Goal: Task Accomplishment & Management: Complete application form

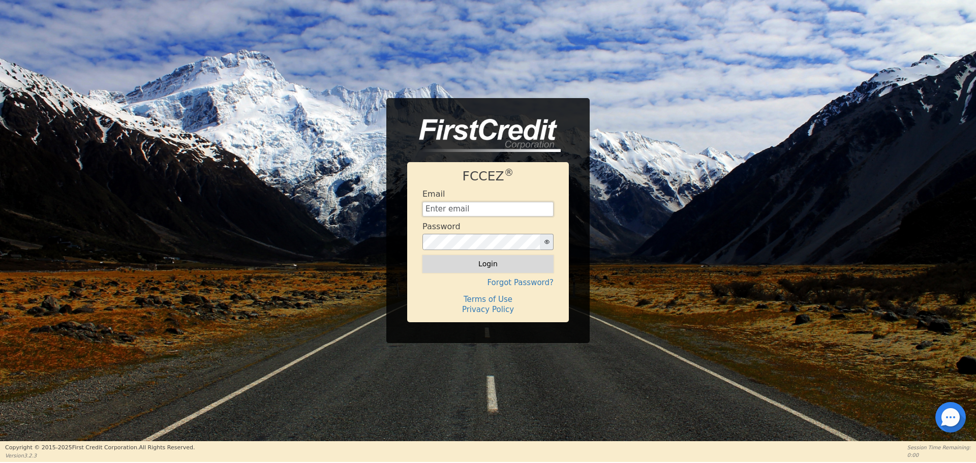
type input "[EMAIL_ADDRESS][DOMAIN_NAME]"
click at [495, 265] on button "Login" at bounding box center [487, 263] width 131 height 17
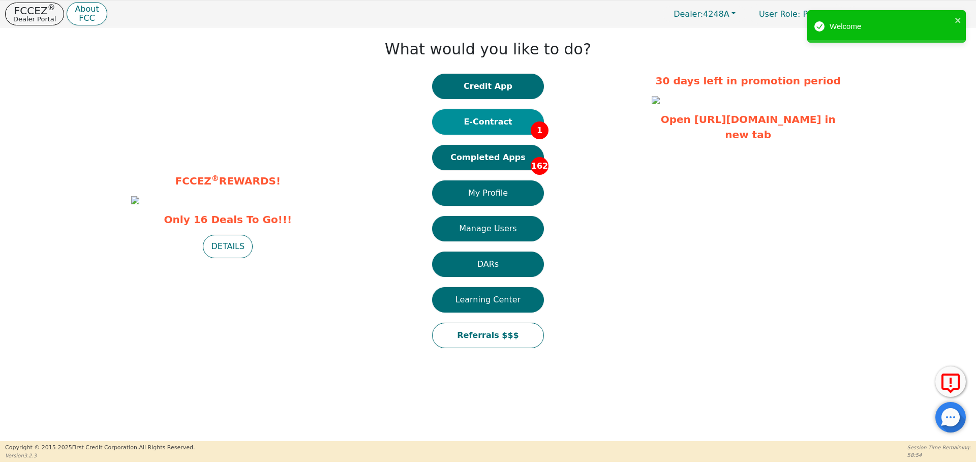
click at [497, 122] on button "E-Contract 1" at bounding box center [488, 121] width 112 height 25
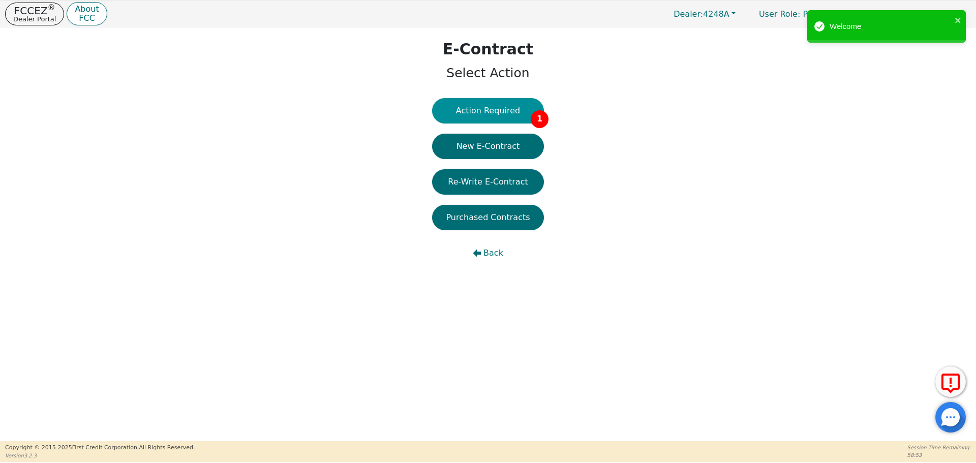
click at [492, 108] on button "Action Required 1" at bounding box center [488, 110] width 112 height 25
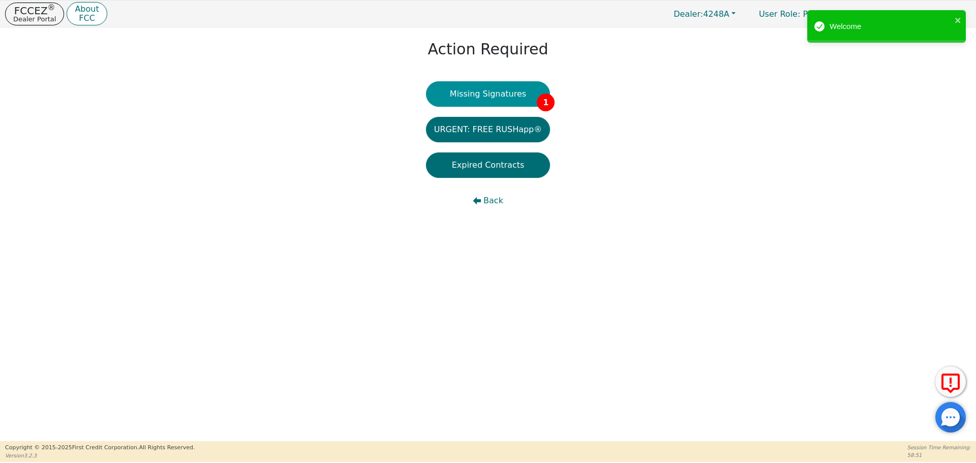
click at [511, 91] on button "Missing Signatures 1" at bounding box center [488, 93] width 125 height 25
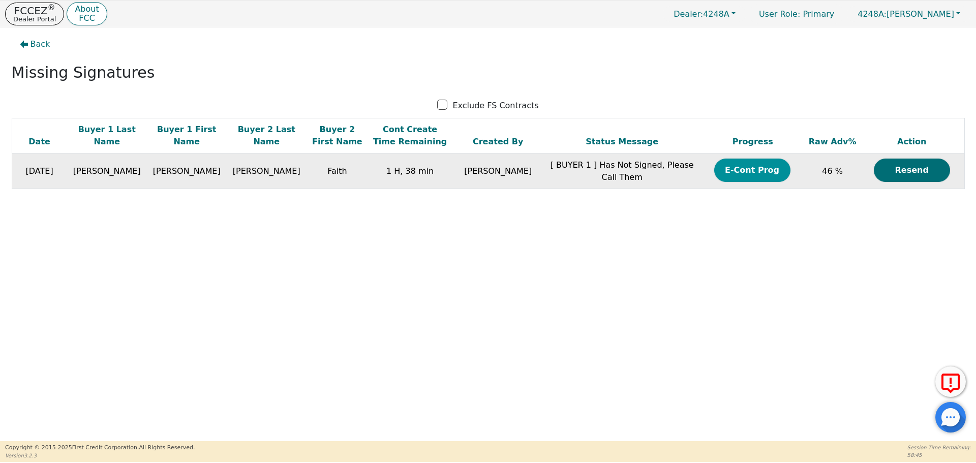
click at [743, 169] on button "E-Cont Prog" at bounding box center [752, 170] width 76 height 23
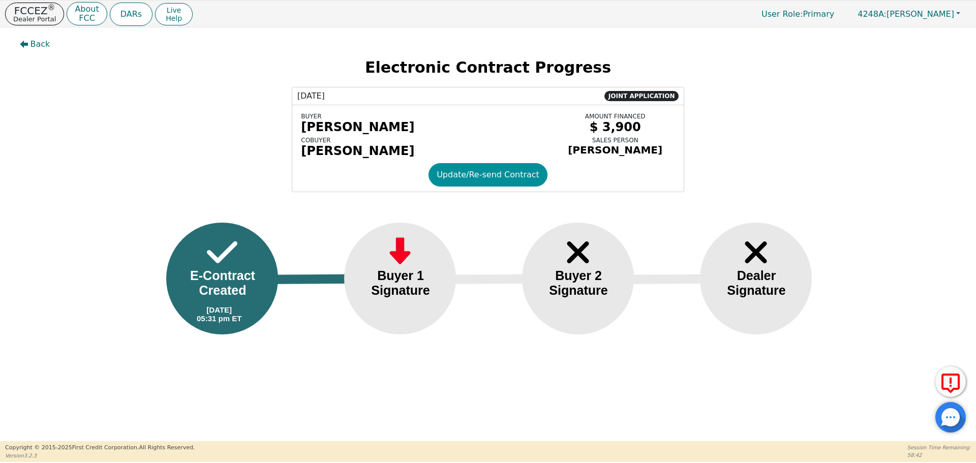
click at [496, 181] on button "Update/Re-send Contract" at bounding box center [488, 174] width 119 height 23
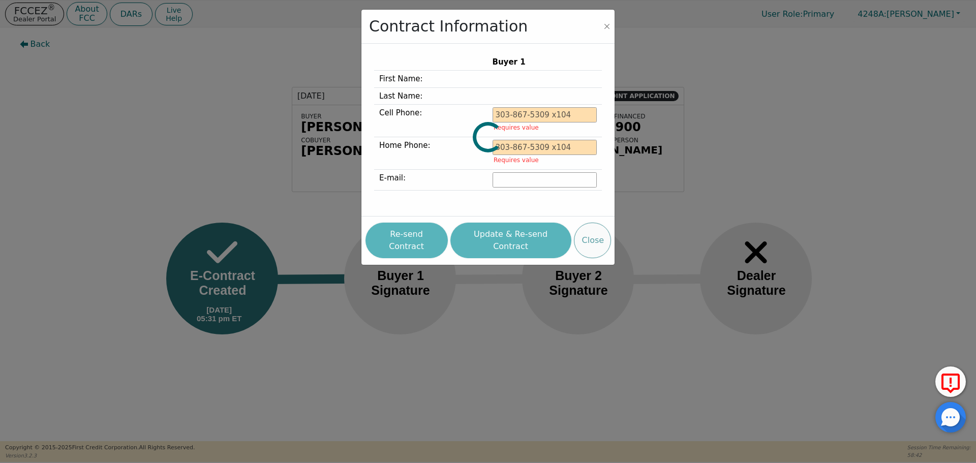
type input "[PHONE_NUMBER]"
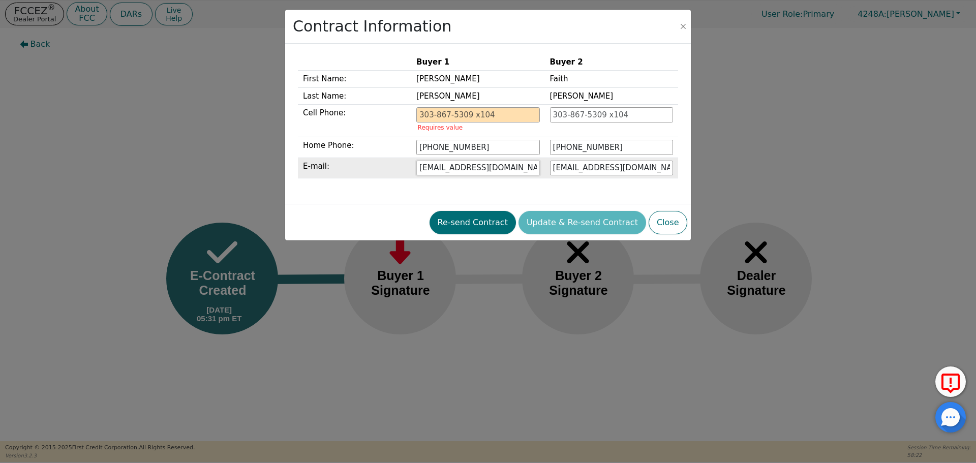
click at [481, 167] on input "[EMAIL_ADDRESS][DOMAIN_NAME]" at bounding box center [477, 168] width 123 height 15
type input "[EMAIL_ADDRESS][DOMAIN_NAME]"
click at [493, 221] on div "Re-send Contract Update & Re-send Contract Close" at bounding box center [488, 222] width 398 height 28
click at [583, 224] on div "Re-send Contract Update & Re-send Contract Close" at bounding box center [488, 222] width 398 height 28
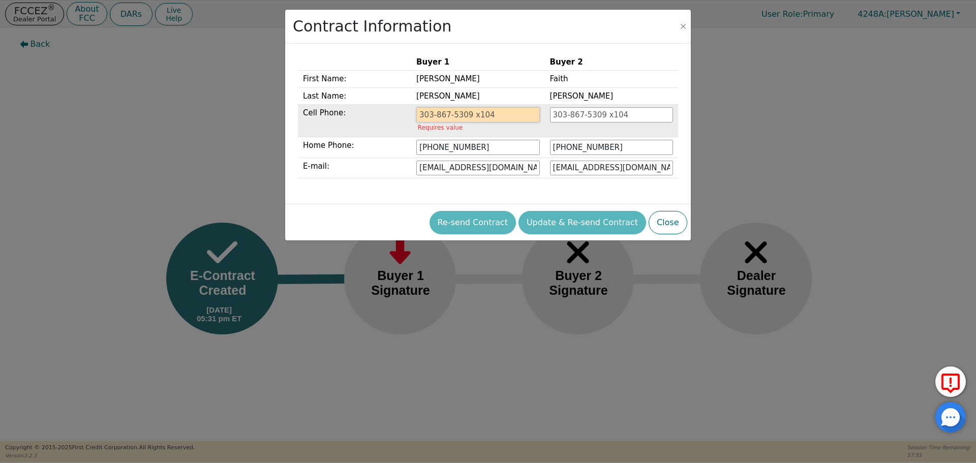
click at [434, 115] on input "tel" at bounding box center [477, 114] width 123 height 15
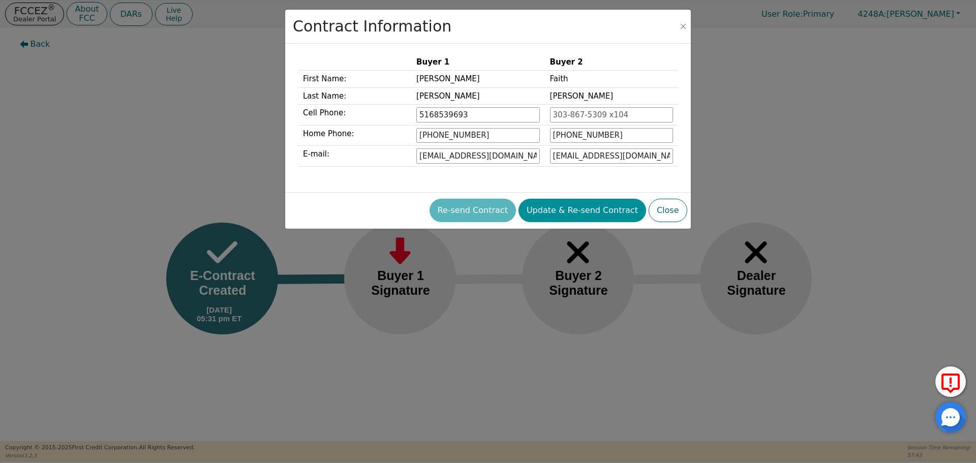
type input "[PHONE_NUMBER]"
click at [565, 212] on button "Update & Re-send Contract" at bounding box center [583, 210] width 128 height 23
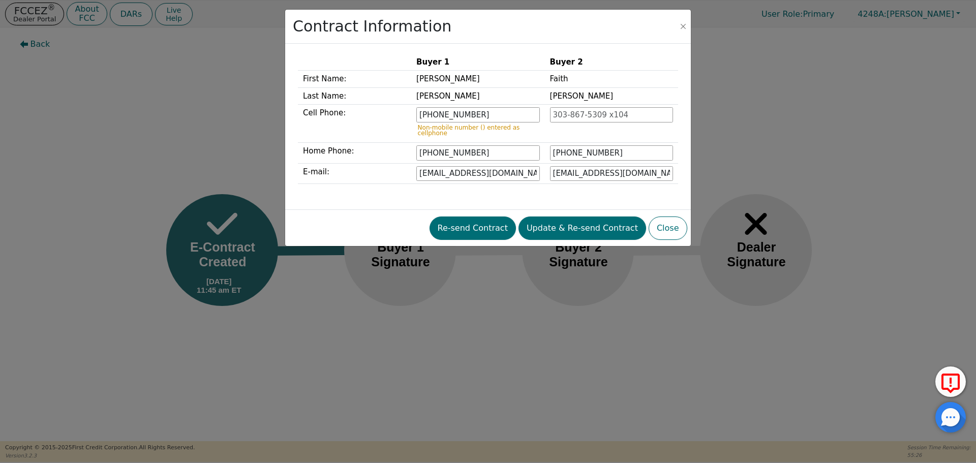
click at [32, 13] on div "Contract Information Buyer 1 Buyer 2 First Name: [PERSON_NAME] Last Name: [PERS…" at bounding box center [488, 231] width 976 height 463
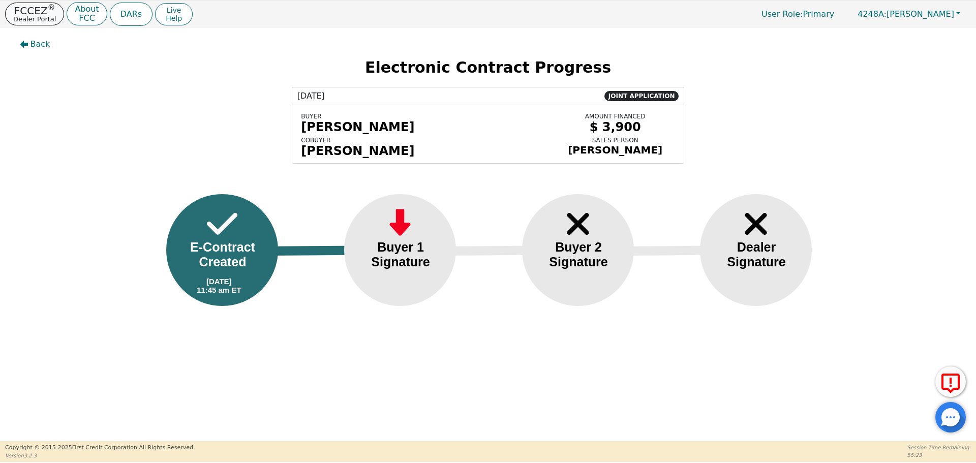
click at [35, 16] on p "Dealer Portal" at bounding box center [34, 19] width 43 height 7
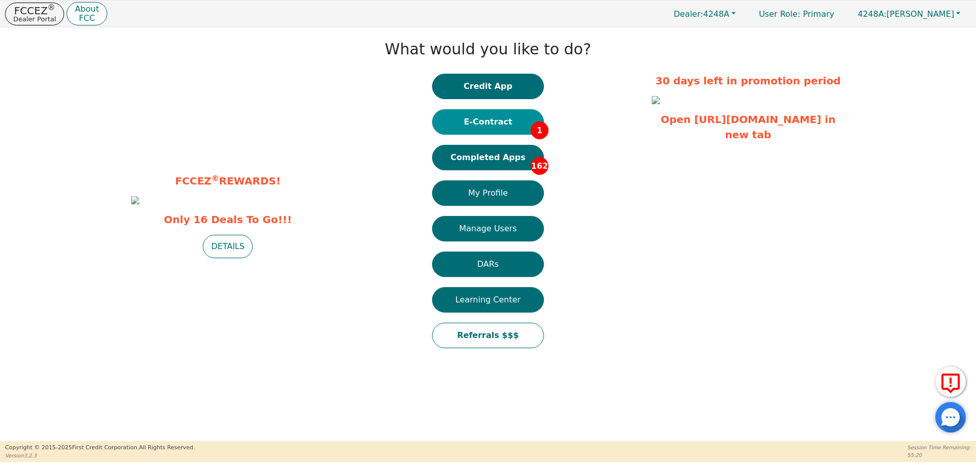
click at [496, 123] on button "E-Contract 1" at bounding box center [488, 121] width 112 height 25
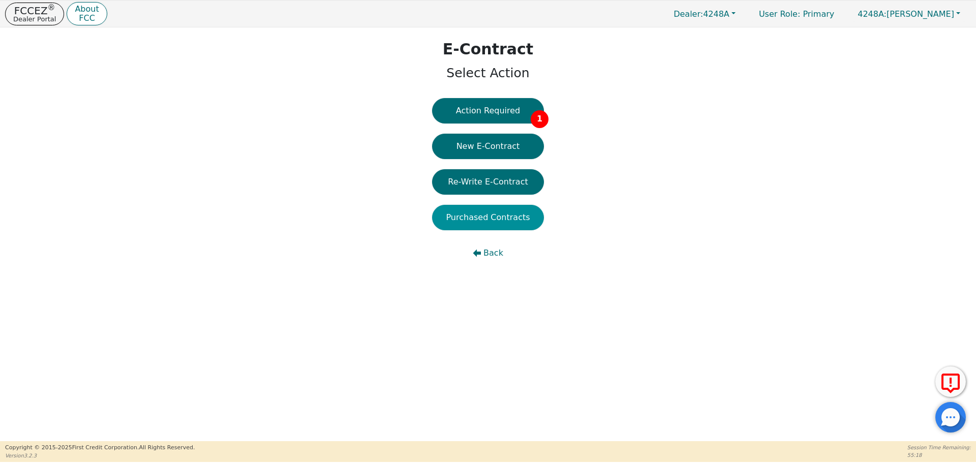
click at [498, 218] on button "Purchased Contracts" at bounding box center [488, 217] width 112 height 25
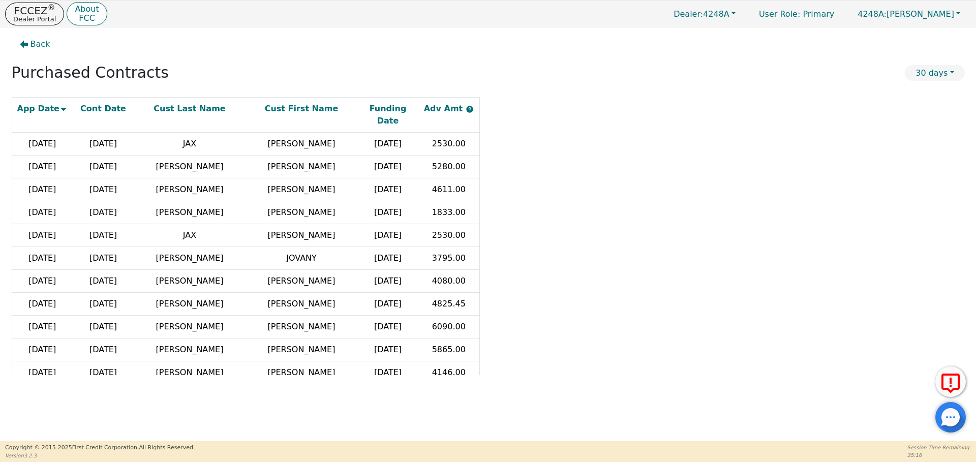
click at [596, 162] on div "App Date Cont Date Cust Last Name Cust First Name Funding Date Adv Amt [DATE] […" at bounding box center [488, 236] width 953 height 278
click at [626, 235] on div "App Date Cont Date Cust Last Name Cust First Name Funding Date Adv Amt [DATE] […" at bounding box center [488, 236] width 953 height 278
click at [37, 12] on p "FCCEZ ®" at bounding box center [34, 11] width 43 height 10
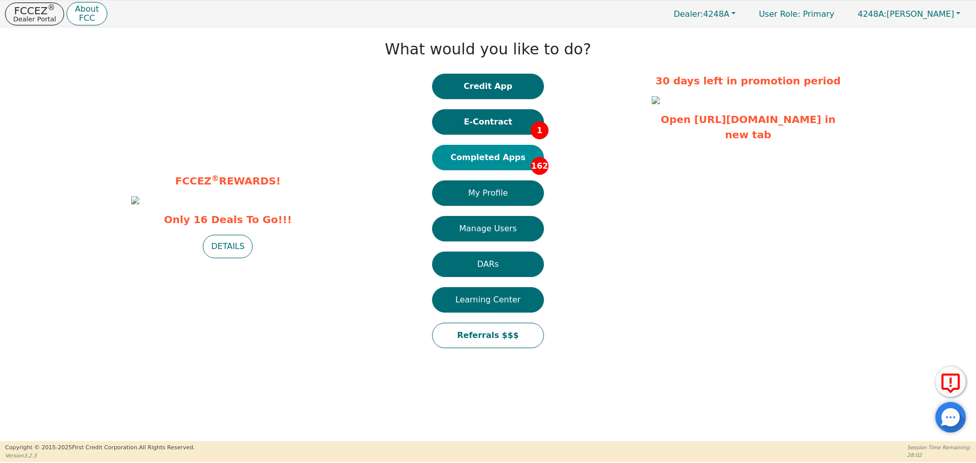
click at [495, 158] on button "Completed Apps 162" at bounding box center [488, 157] width 112 height 25
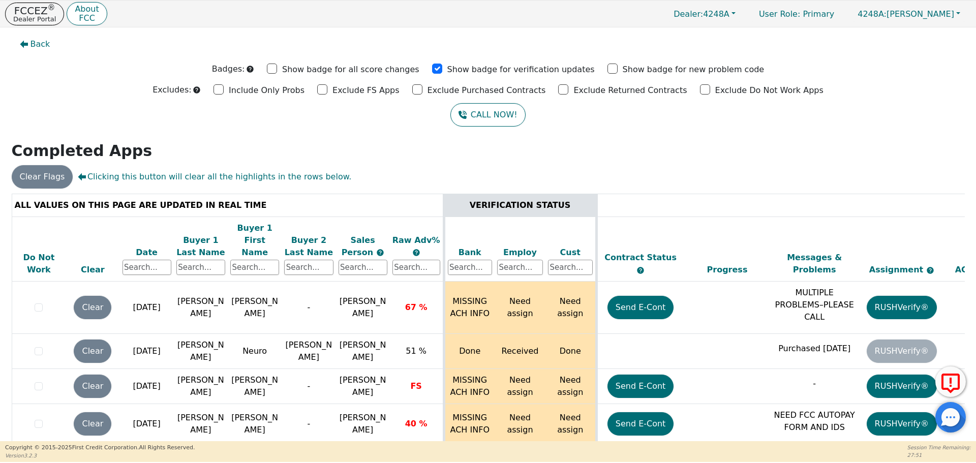
scroll to position [6286, 0]
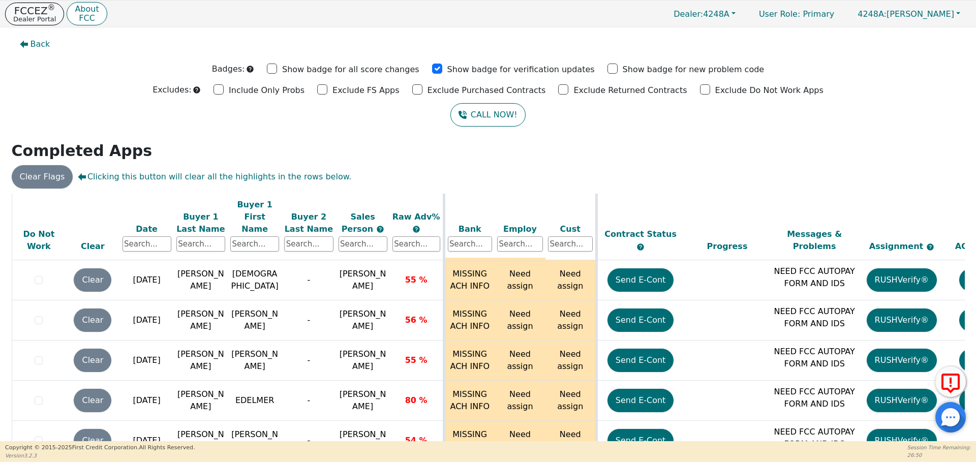
click at [35, 19] on p "Dealer Portal" at bounding box center [34, 19] width 43 height 7
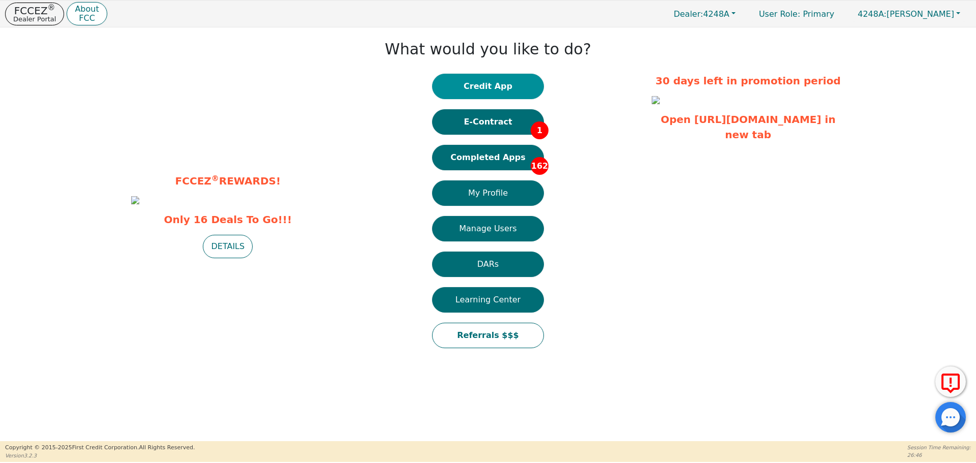
click at [476, 87] on button "Credit App" at bounding box center [488, 86] width 112 height 25
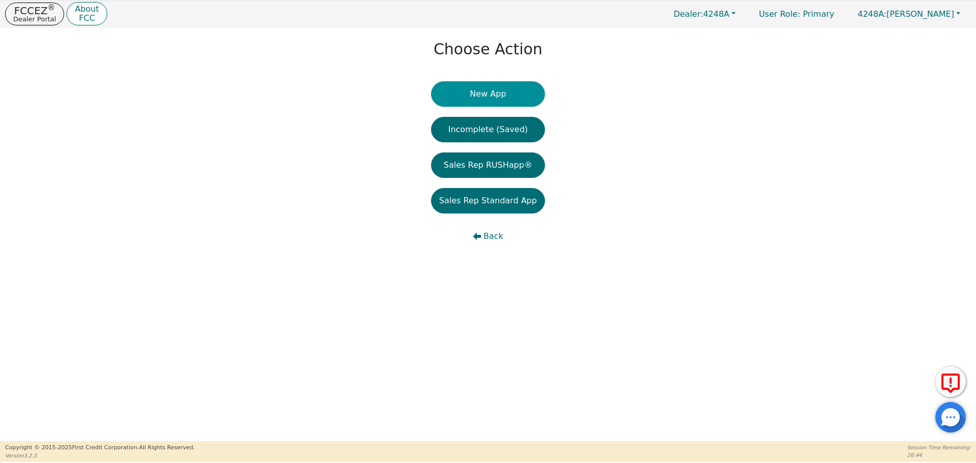
click at [479, 92] on button "New App" at bounding box center [488, 93] width 114 height 25
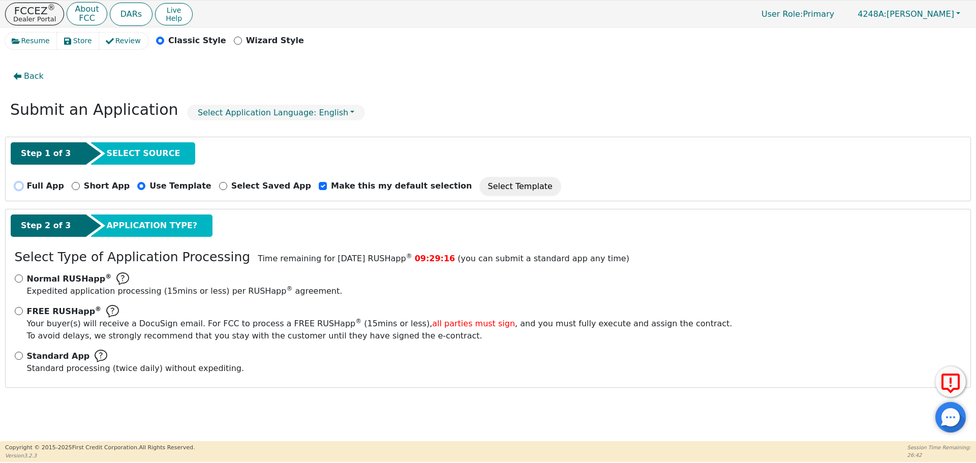
click at [18, 186] on input "Full App" at bounding box center [19, 186] width 8 height 8
radio input "true"
checkbox input "false"
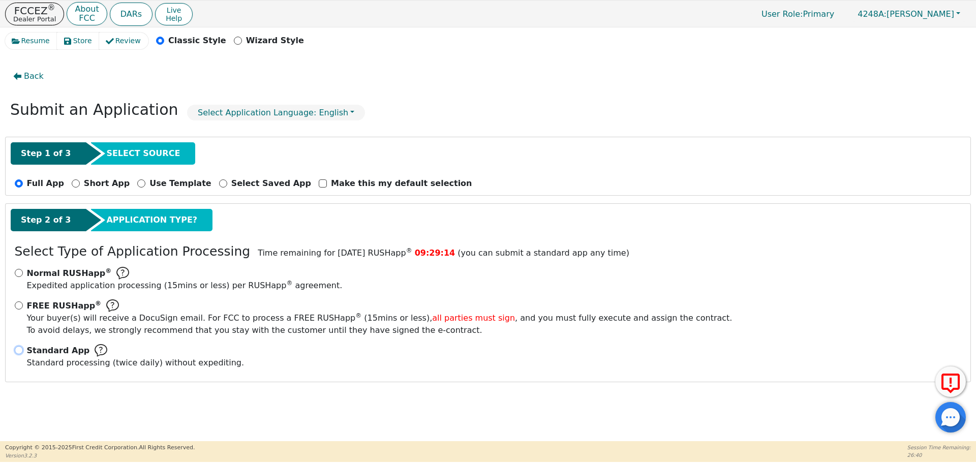
drag, startPoint x: 20, startPoint y: 350, endPoint x: 119, endPoint y: 353, distance: 98.7
click at [22, 349] on input "Standard App Standard processing (twice daily) without expediting." at bounding box center [19, 350] width 8 height 8
radio input "true"
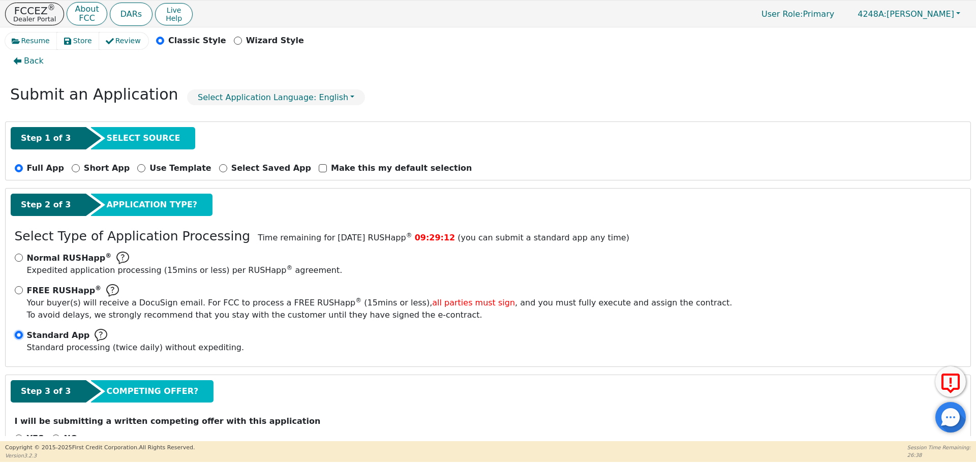
scroll to position [46, 0]
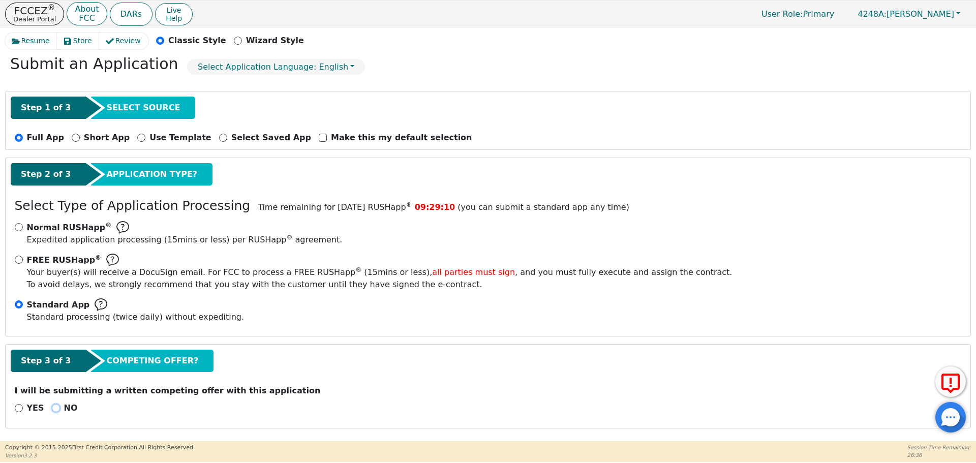
drag, startPoint x: 51, startPoint y: 408, endPoint x: 313, endPoint y: 411, distance: 261.8
click at [52, 408] on input "NO" at bounding box center [56, 408] width 8 height 8
radio input "true"
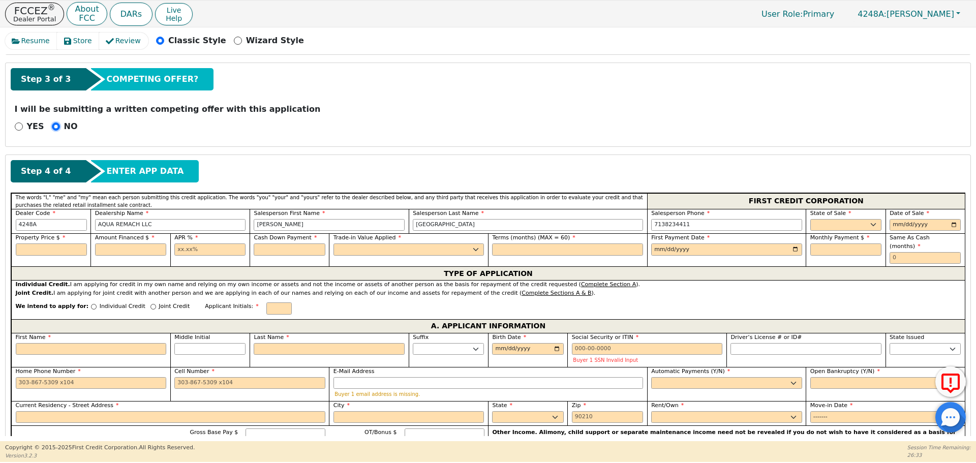
scroll to position [330, 0]
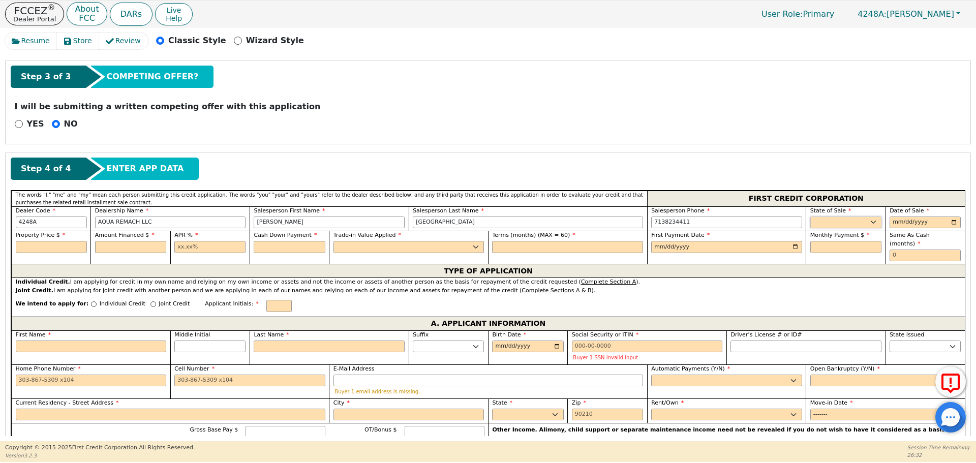
click at [826, 221] on select "AK AL AR AZ CA CO CT DC DE FL [GEOGRAPHIC_DATA] HI IA ID IL IN KS [GEOGRAPHIC_D…" at bounding box center [845, 223] width 71 height 12
select select "[GEOGRAPHIC_DATA]"
click at [826, 221] on select "AK AL AR AZ CA CO CT DC DE FL [GEOGRAPHIC_DATA] HI IA ID IL IN KS [GEOGRAPHIC_D…" at bounding box center [845, 223] width 71 height 12
click at [951, 221] on input "date" at bounding box center [925, 223] width 71 height 12
type input "[DATE]"
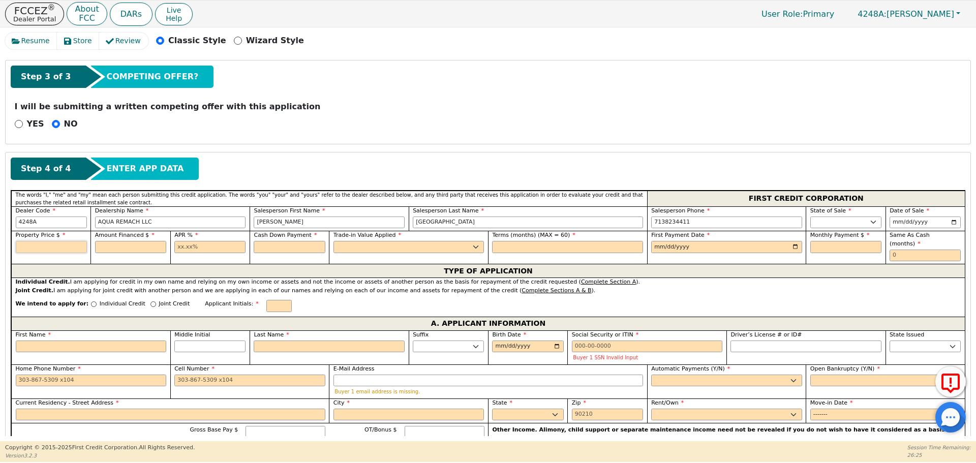
click at [68, 249] on input "text" at bounding box center [51, 247] width 71 height 12
type input "9000.00"
click at [115, 242] on input "text" at bounding box center [130, 247] width 71 height 12
type input "9000.00"
click at [176, 246] on input "text" at bounding box center [209, 247] width 71 height 12
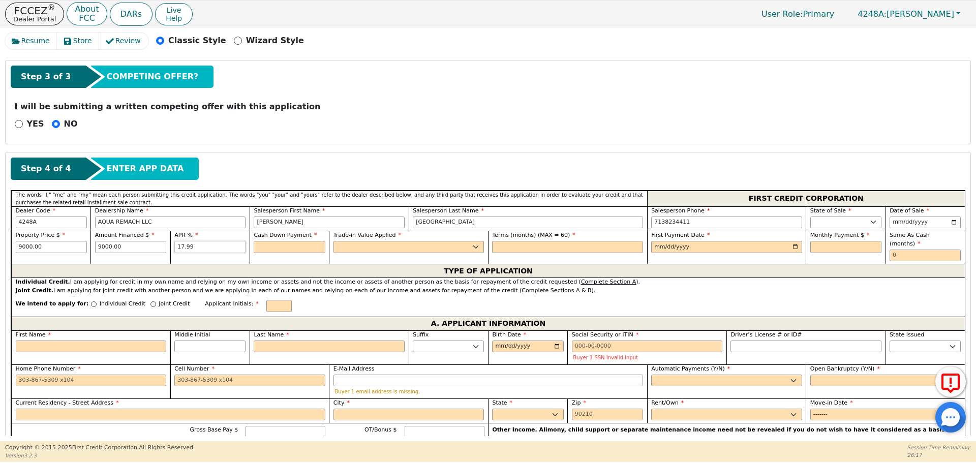
type input "17.99"
click at [275, 244] on input "text" at bounding box center [289, 247] width 71 height 12
type input "0.00"
click at [363, 241] on select "Yes No" at bounding box center [408, 247] width 151 height 12
select select "n"
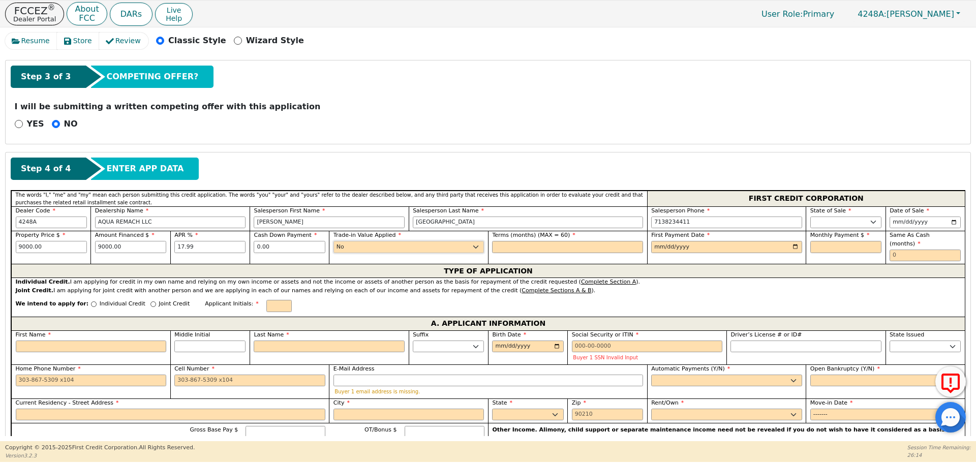
click at [333, 241] on select "Yes No" at bounding box center [408, 247] width 151 height 12
click at [523, 249] on input "text" at bounding box center [567, 247] width 151 height 12
type input "60"
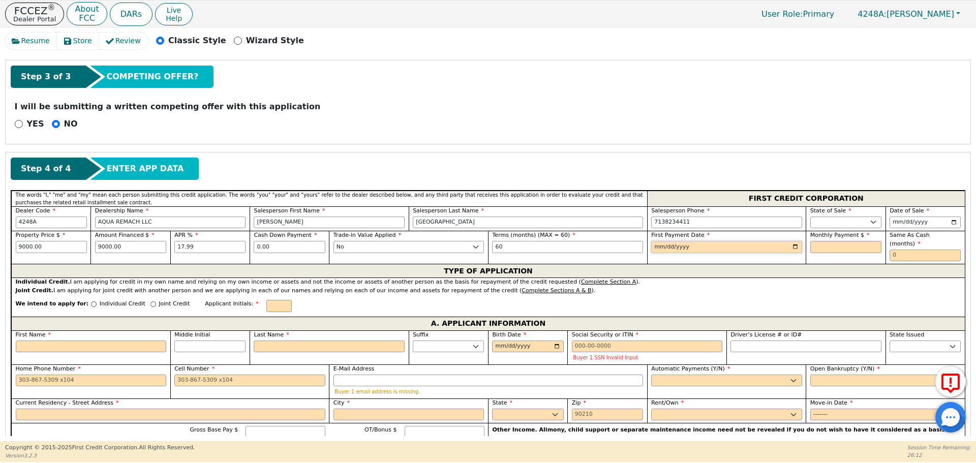
click at [656, 245] on input "date" at bounding box center [726, 247] width 151 height 12
click at [794, 247] on input "date" at bounding box center [726, 247] width 151 height 12
type input "[DATE]"
click at [818, 249] on input "text" at bounding box center [845, 247] width 71 height 12
type input "228.49"
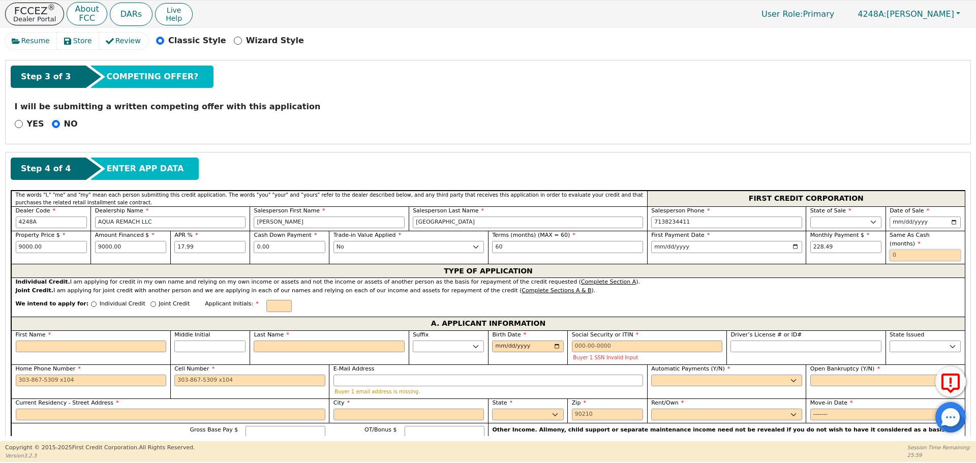
click at [892, 250] on input "text" at bounding box center [925, 256] width 71 height 12
type input "0"
click at [91, 301] on input "Individual Credit" at bounding box center [94, 304] width 6 height 6
radio input "true"
click at [45, 341] on input "First Name" at bounding box center [91, 347] width 151 height 12
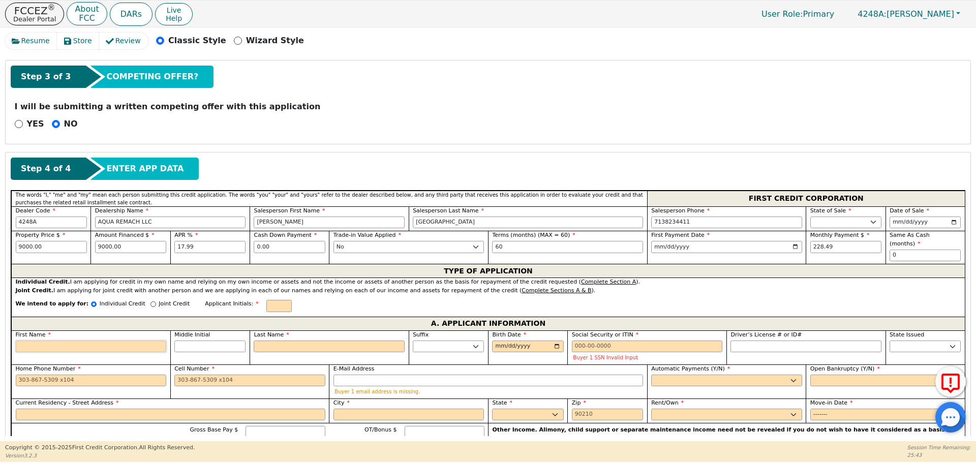
type input "P"
type input "p"
type input "pe"
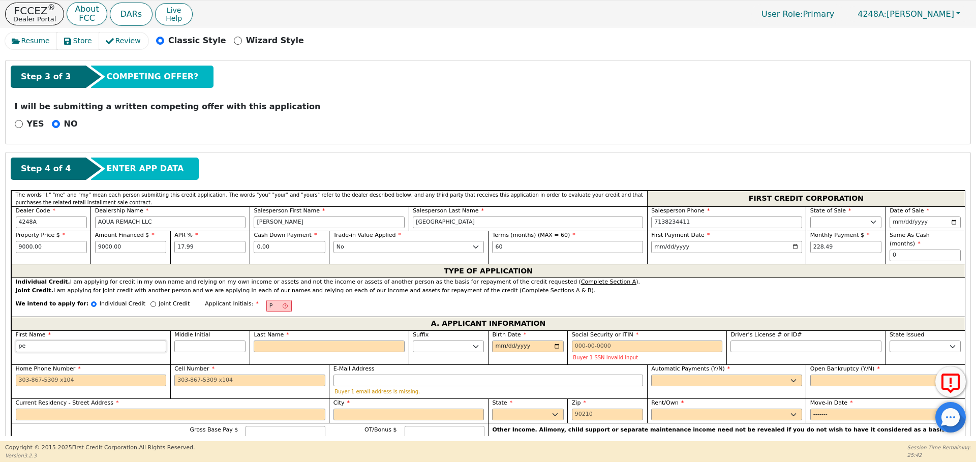
type input "per"
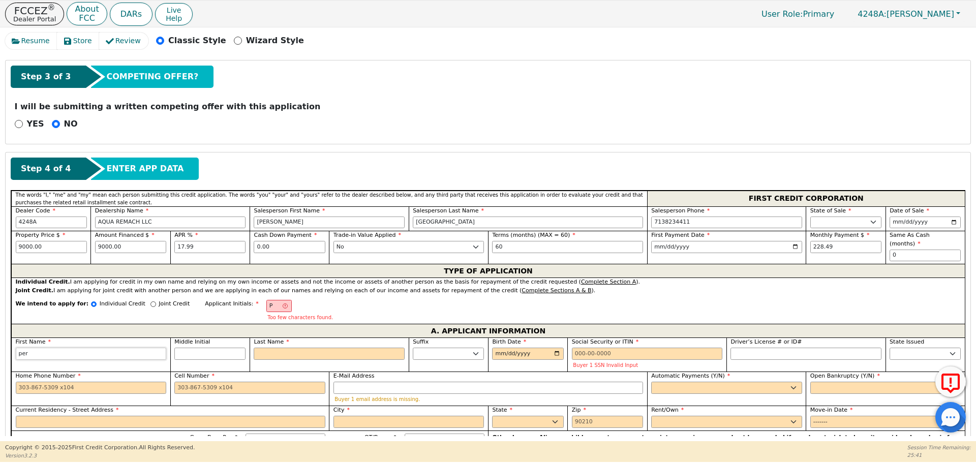
type input "perl"
type input "perla"
type input "perl"
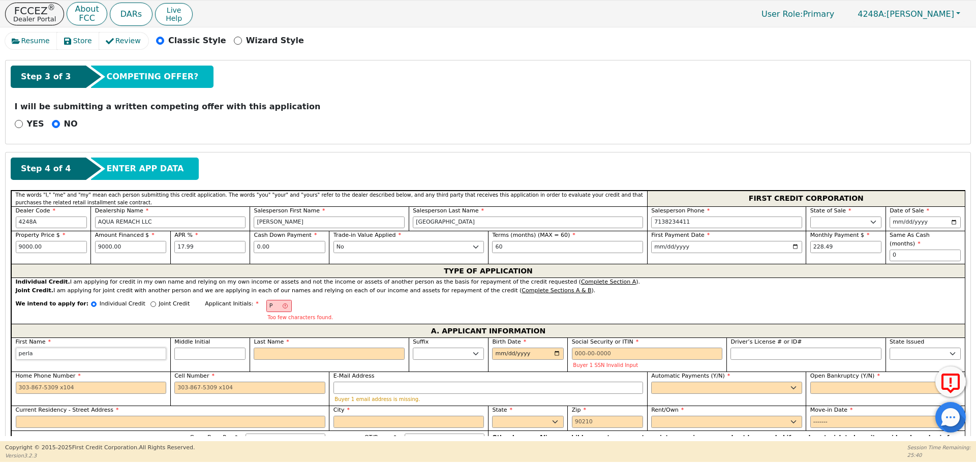
type input "perl"
type input "per"
type input "pe"
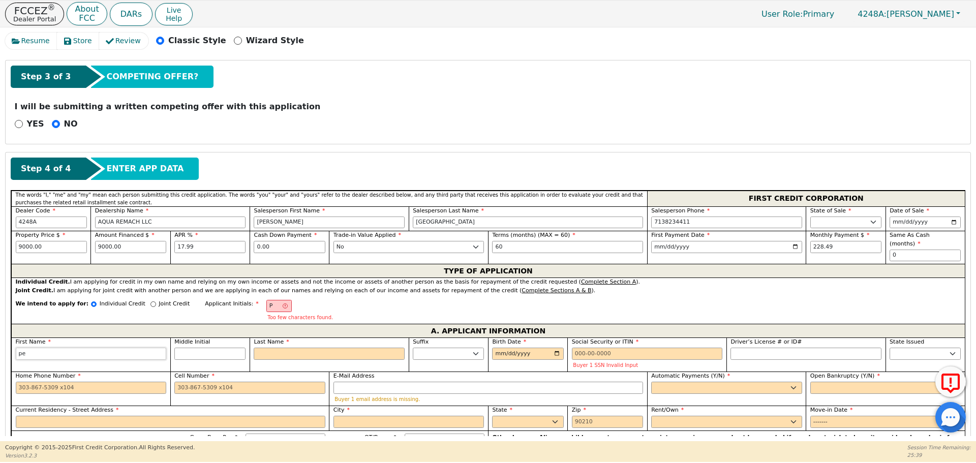
type input "p"
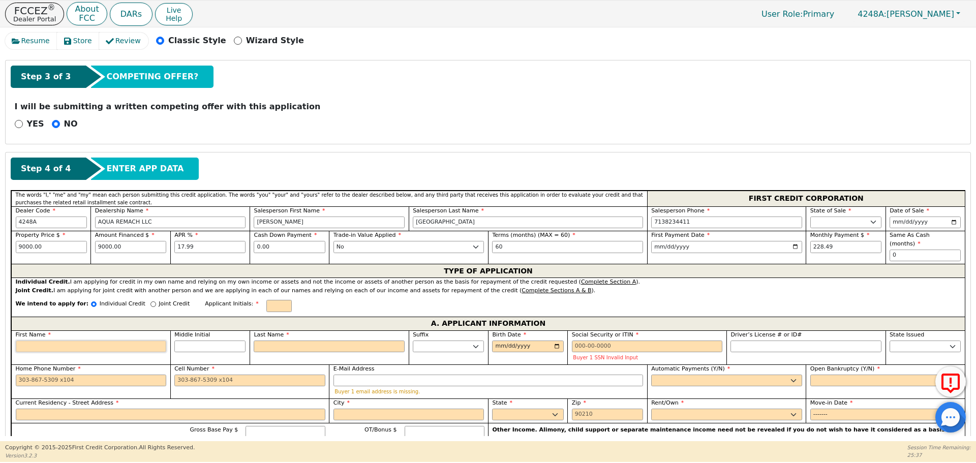
type input "P"
type input "PE"
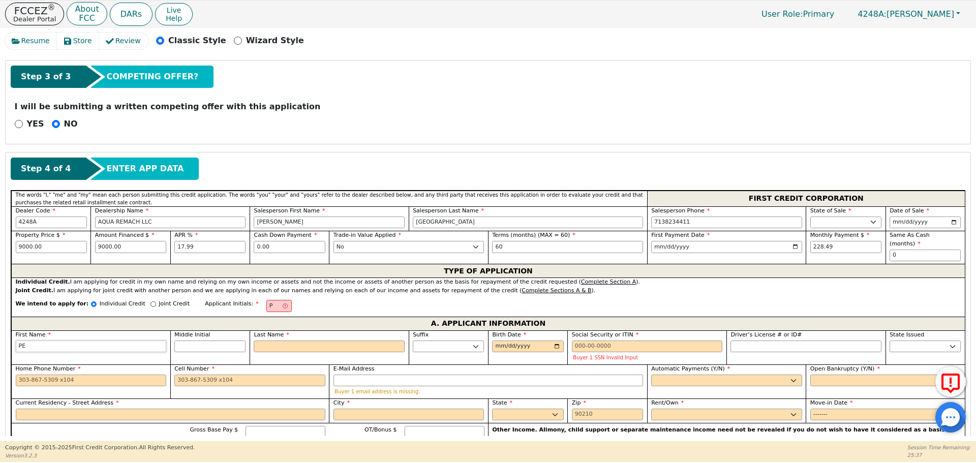
type input "PER"
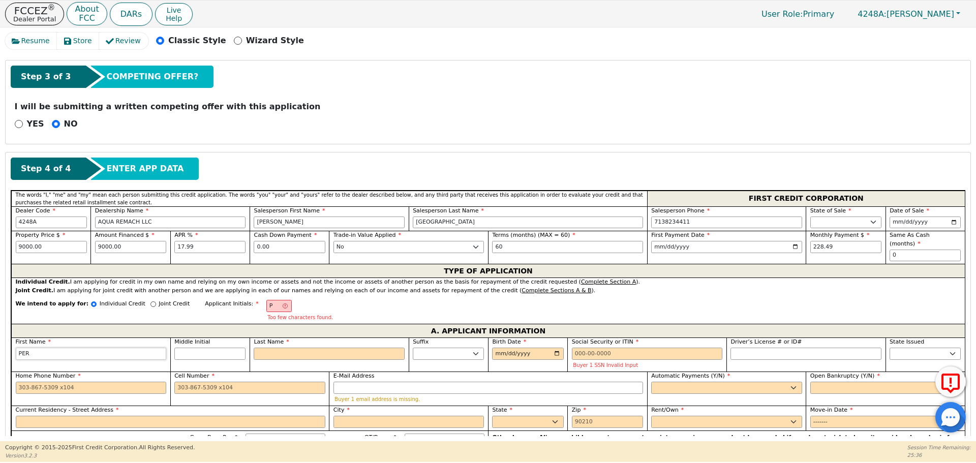
type input "PERL"
type input "PERLA"
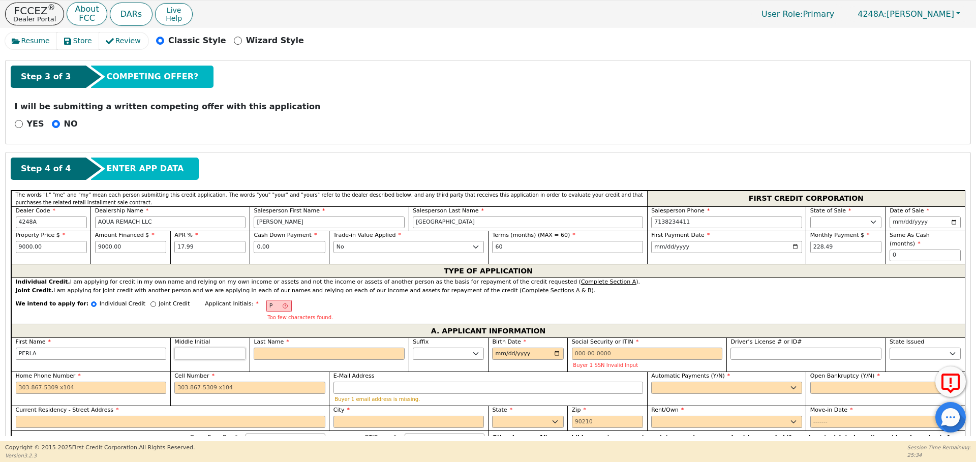
click at [204, 348] on input "Middle Initial" at bounding box center [209, 354] width 71 height 12
type input "PE"
type input "E"
type input "PERLA E"
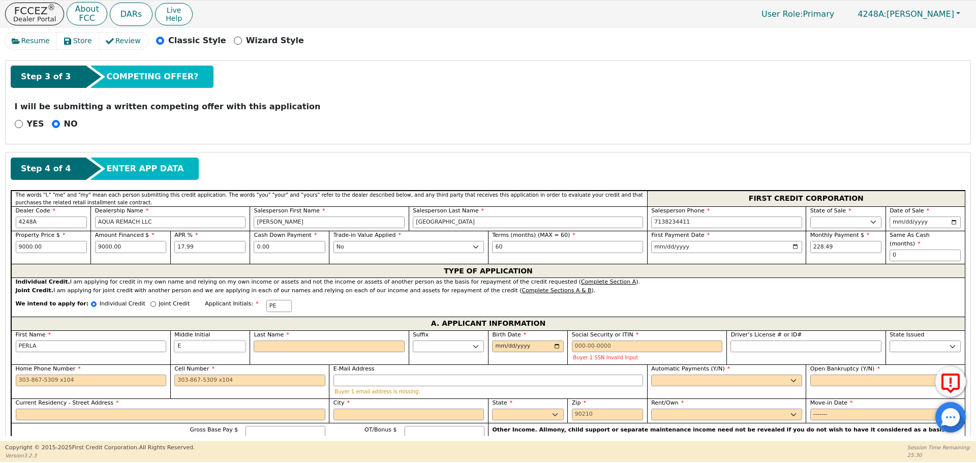
type input "E"
click at [269, 341] on input "Last Name" at bounding box center [329, 347] width 151 height 12
type input "PEG"
type input "G"
type input "PERLA E G"
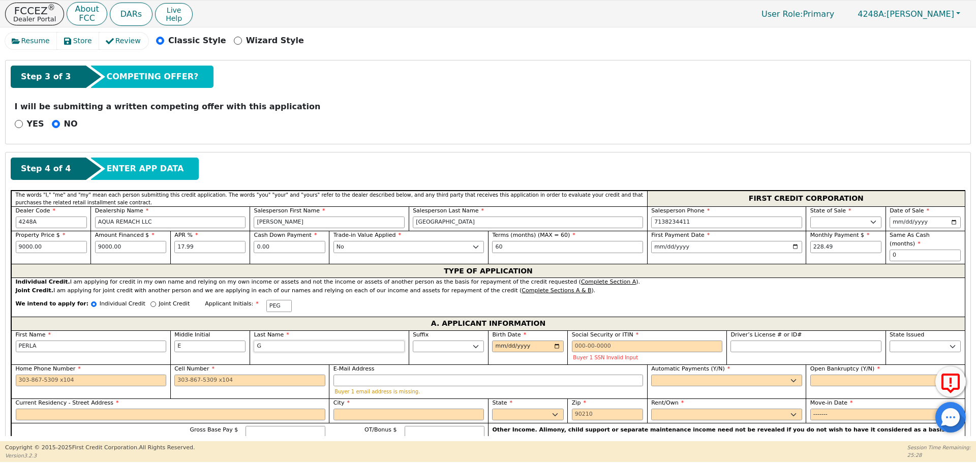
type input "GR"
type input "PERLA E GR"
type input "GRI"
type input "PERLA E GRI"
type input "GRIM"
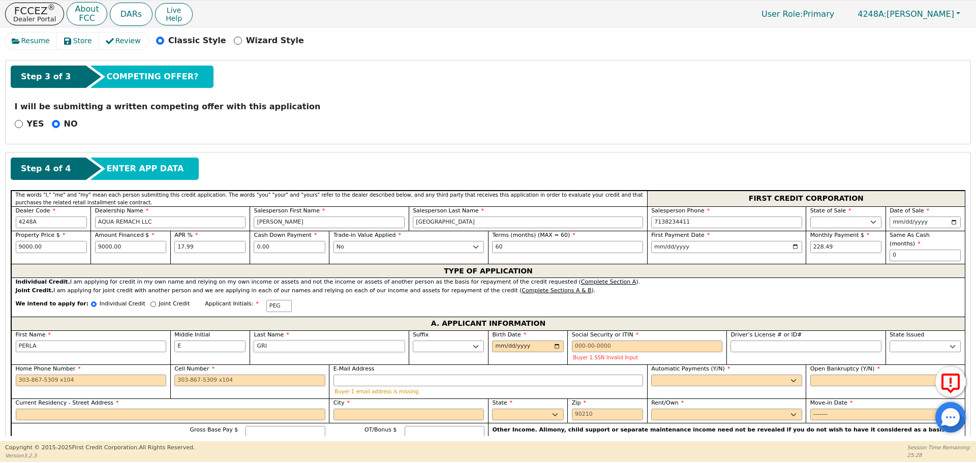
type input "[PERSON_NAME]"
type input "GRIMA"
type input "[PERSON_NAME]"
type input "GRIMAL"
type input "[PERSON_NAME]"
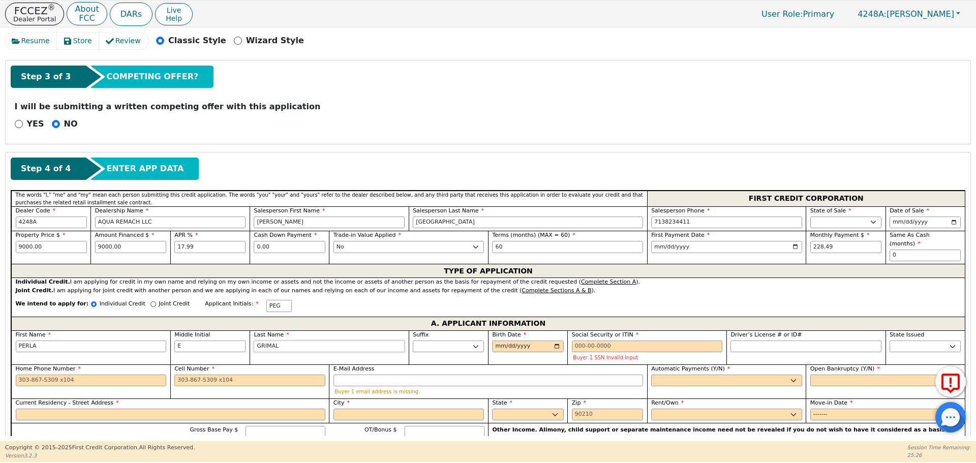
type input "GRIMALD"
type input "[PERSON_NAME]"
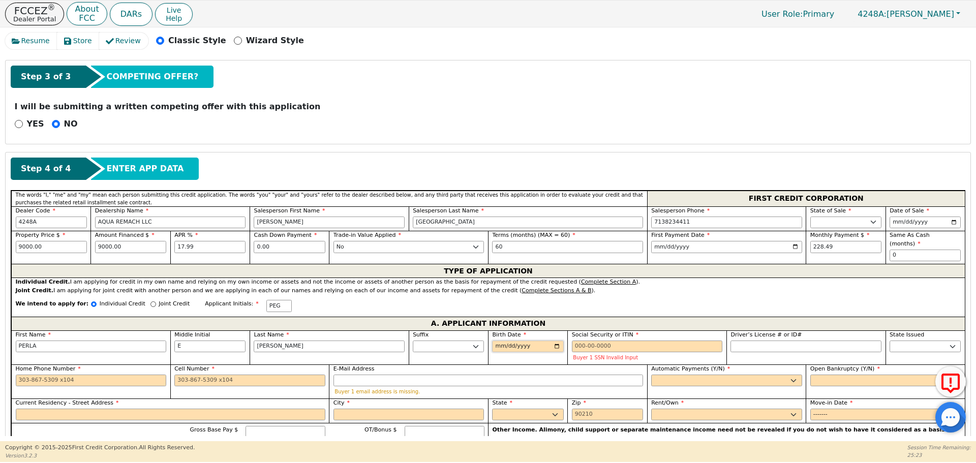
click at [496, 341] on input "Birth Date" at bounding box center [527, 347] width 71 height 12
type input "[DATE]"
click at [577, 341] on input "Social Security or ITIN" at bounding box center [647, 347] width 151 height 12
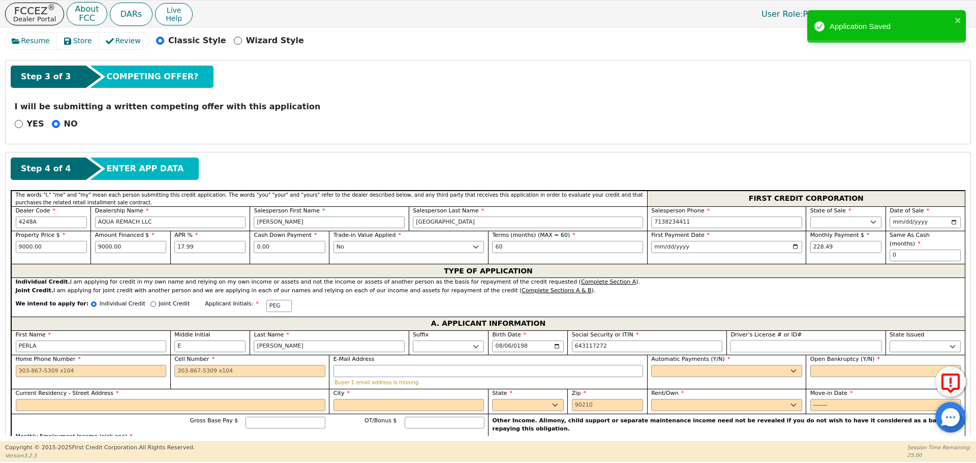
type input "***-**-7272"
click at [735, 341] on input "Driver’s License # or ID#" at bounding box center [806, 347] width 151 height 12
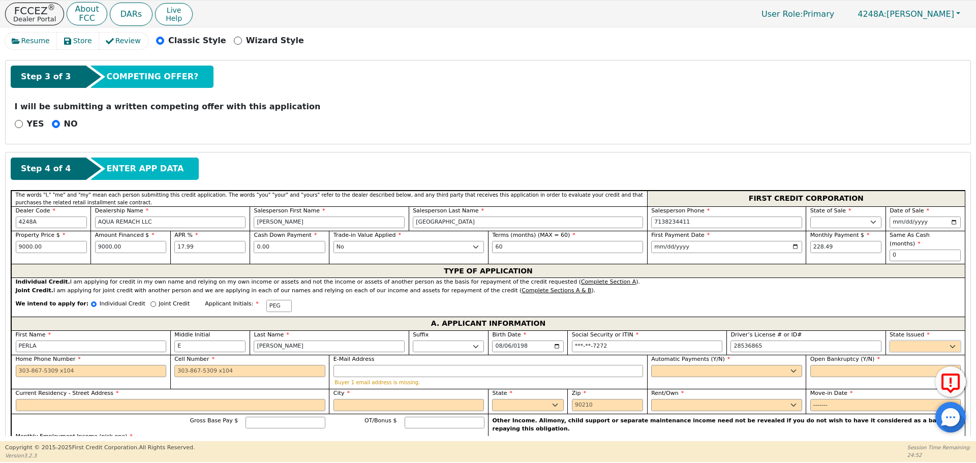
type input "********"
click at [899, 341] on select "AK AL AR AZ CA CO CT DC DE FL [GEOGRAPHIC_DATA] HI IA ID IL IN KS [GEOGRAPHIC_D…" at bounding box center [925, 347] width 71 height 12
select select "[GEOGRAPHIC_DATA]"
click at [901, 341] on select "AK AL AR AZ CA CO CT DC DE FL [GEOGRAPHIC_DATA] HI IA ID IL IN KS [GEOGRAPHIC_D…" at bounding box center [925, 347] width 71 height 12
click at [19, 365] on input "Home Phone Number" at bounding box center [91, 371] width 151 height 12
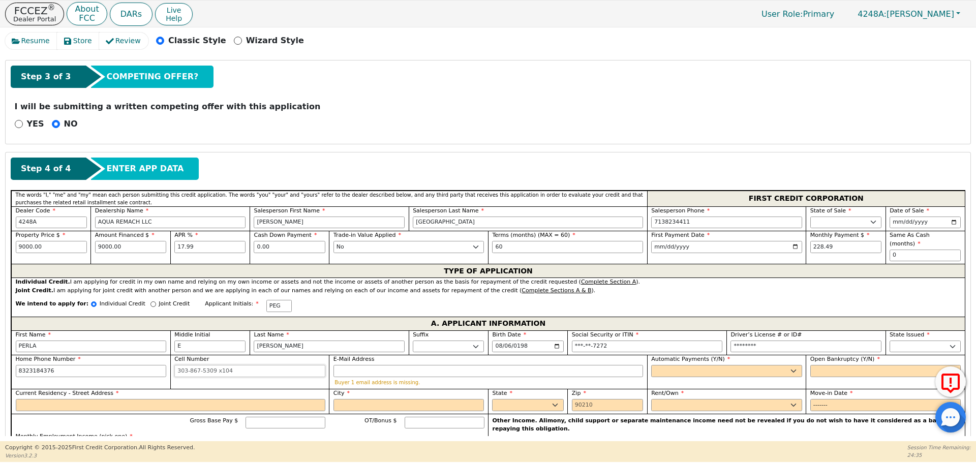
type input "[PHONE_NUMBER]"
click at [178, 365] on input "Cell Number" at bounding box center [249, 371] width 151 height 12
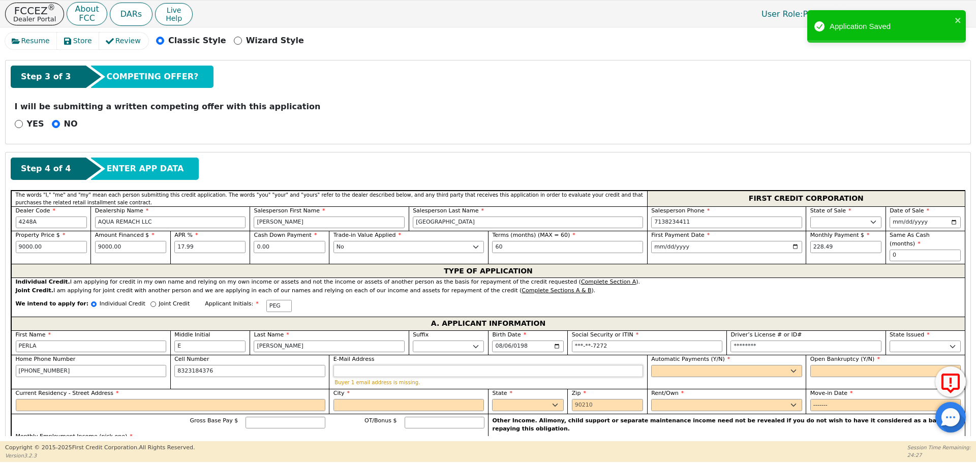
type input "[PHONE_NUMBER]"
click at [355, 365] on input "E-Mail Address" at bounding box center [488, 371] width 310 height 12
click at [675, 366] on select "Yes No" at bounding box center [726, 371] width 151 height 12
select select "y"
click at [651, 365] on select "Yes No" at bounding box center [726, 371] width 151 height 12
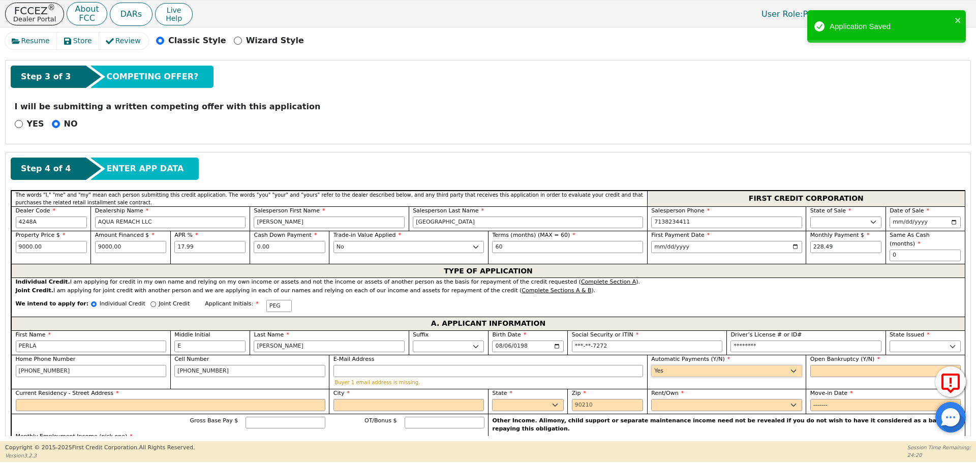
type input "[PERSON_NAME]"
click at [812, 365] on select "Yes No" at bounding box center [885, 371] width 151 height 12
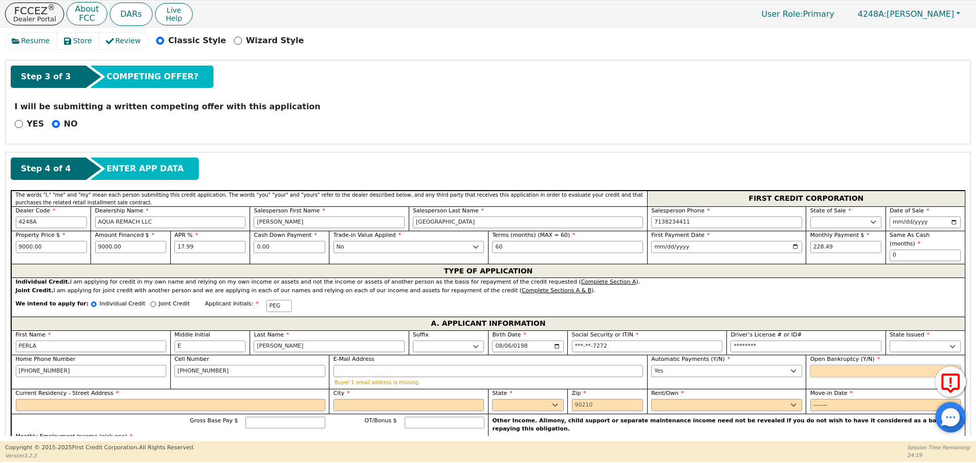
select select "n"
click at [810, 365] on select "Yes No" at bounding box center [885, 371] width 151 height 12
click at [42, 399] on input "Current Residency - Street Address" at bounding box center [171, 405] width 310 height 12
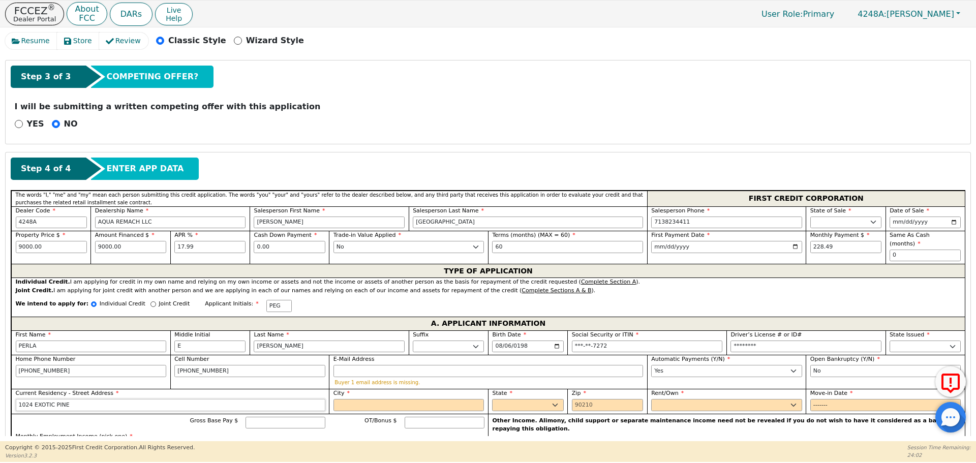
type input "1024 EXOTIC PINE"
click at [354, 399] on input "City" at bounding box center [408, 405] width 151 height 12
type input "[PERSON_NAME]"
click at [552, 399] on select "AK AL AR AZ CA CO CT DC DE FL [GEOGRAPHIC_DATA] HI IA ID IL IN KS [GEOGRAPHIC_D…" at bounding box center [527, 405] width 71 height 12
select select "[GEOGRAPHIC_DATA]"
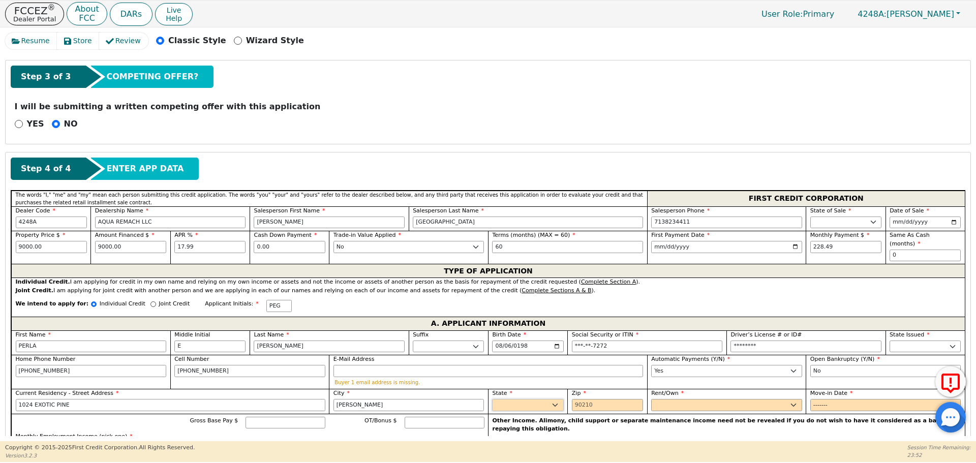
click at [552, 399] on select "AK AL AR AZ CA CO CT DC DE FL [GEOGRAPHIC_DATA] HI IA ID IL IN KS [GEOGRAPHIC_D…" at bounding box center [527, 405] width 71 height 12
click at [582, 399] on input "Zip" at bounding box center [607, 405] width 71 height 12
type input "77366"
click at [669, 399] on select "Rent Own" at bounding box center [726, 405] width 151 height 12
select select "Own"
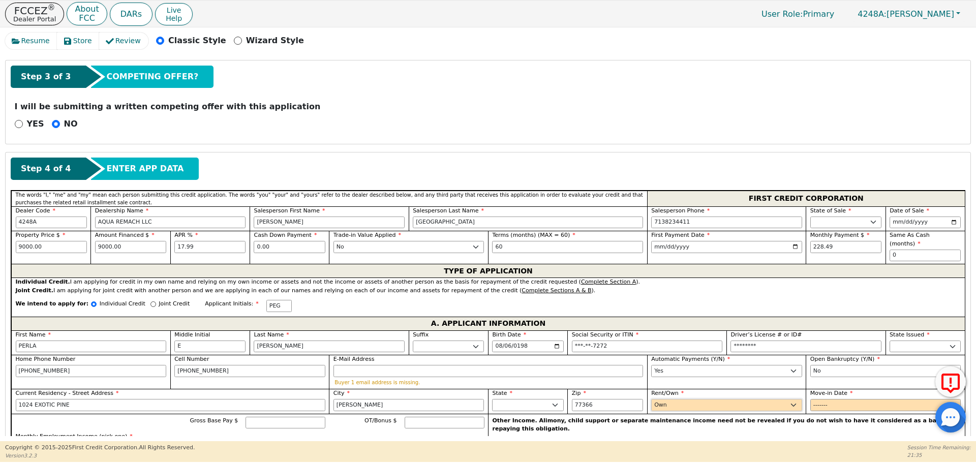
click at [651, 399] on select "Rent Own" at bounding box center [726, 405] width 151 height 12
click at [814, 399] on input "Move-in Date" at bounding box center [885, 405] width 151 height 12
click at [825, 399] on input "Move-in Date" at bounding box center [885, 405] width 151 height 12
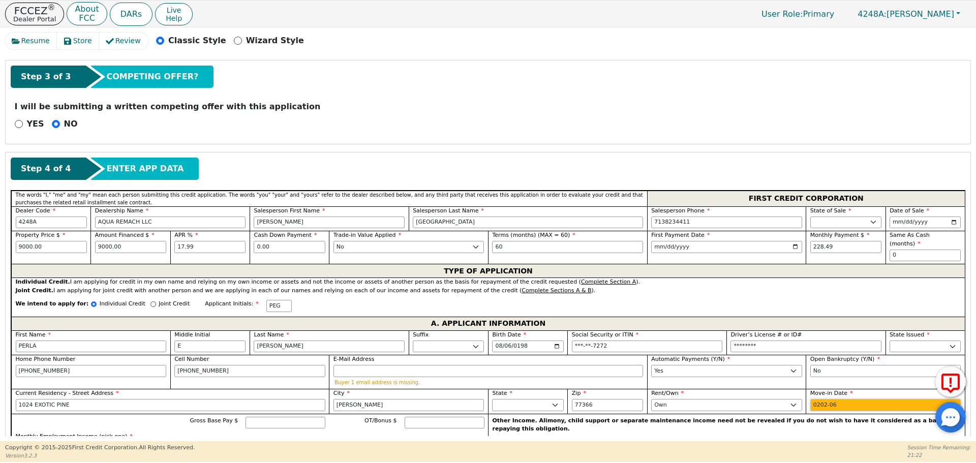
type input "2024-06"
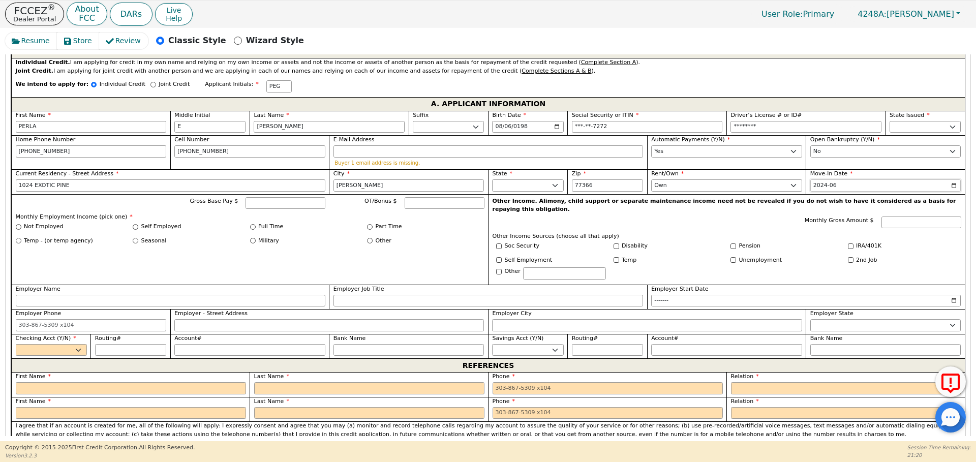
scroll to position [539, 0]
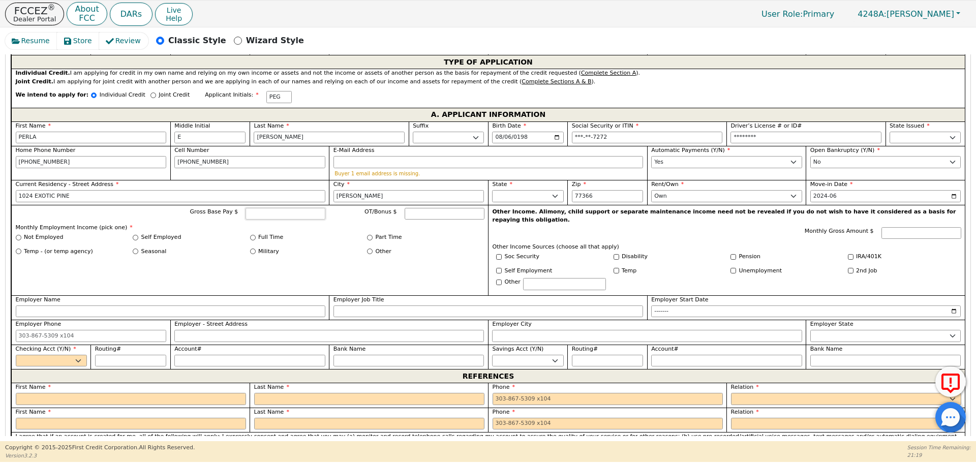
click at [268, 208] on input "Gross Base Pay $" at bounding box center [286, 214] width 80 height 12
type input "4000.00"
click at [212, 248] on div "Seasonal" at bounding box center [191, 252] width 117 height 9
click at [134, 235] on input "Self Employed" at bounding box center [136, 238] width 6 height 6
radio input "true"
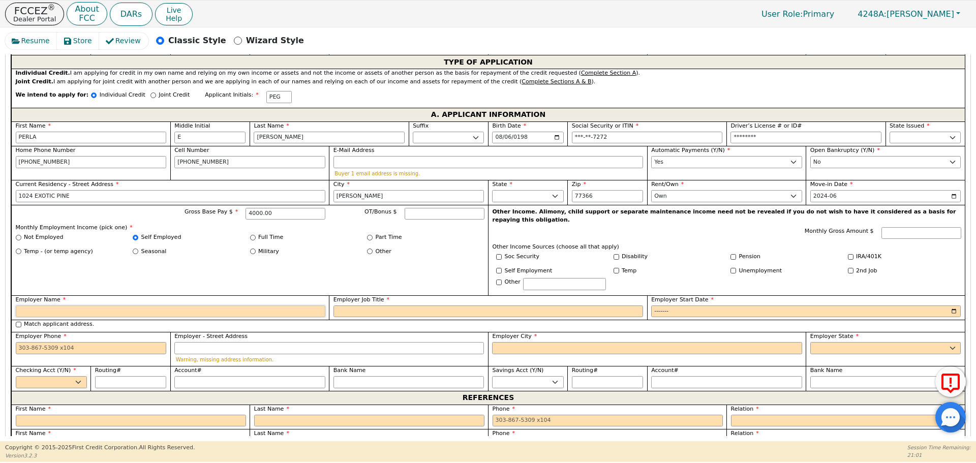
click at [35, 306] on input "Employer Name" at bounding box center [171, 312] width 310 height 12
type input "ESTILIST"
click at [349, 306] on input "Employer Job Title" at bounding box center [488, 312] width 310 height 12
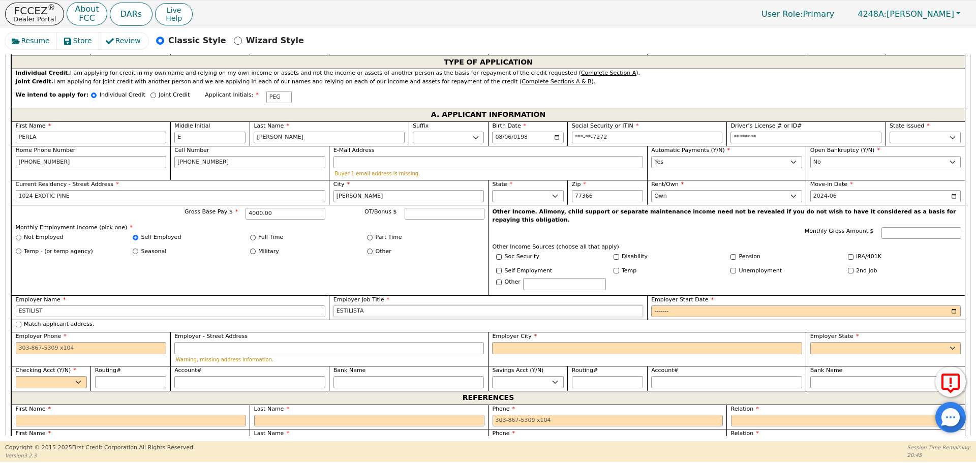
type input "ESTILISTA"
click at [656, 306] on input "Employer Start Date" at bounding box center [806, 312] width 310 height 12
click at [678, 306] on input "Employer Start Date" at bounding box center [806, 312] width 310 height 12
type input "2019-01"
click at [18, 342] on input "Employer Phone" at bounding box center [91, 348] width 151 height 12
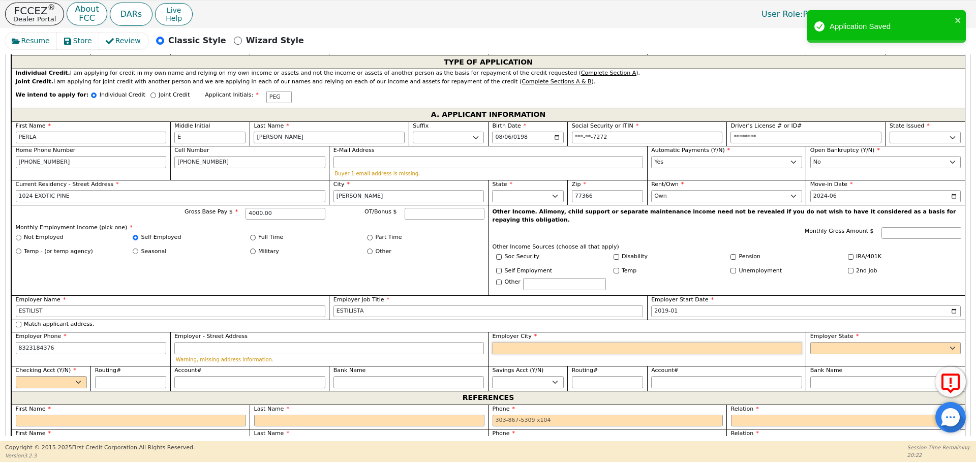
type input "[PHONE_NUMBER]"
click at [508, 342] on input "Employer City" at bounding box center [647, 348] width 310 height 12
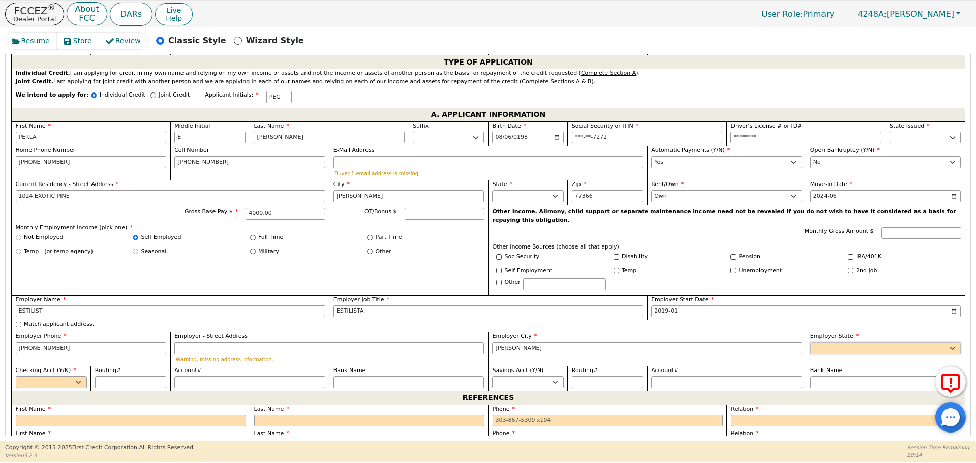
type input "[PERSON_NAME]"
click at [826, 342] on select "AK AL AR AZ CA CO CT DC DE FL [GEOGRAPHIC_DATA] HI IA ID [GEOGRAPHIC_DATA] IN K…" at bounding box center [885, 348] width 151 height 12
select select "[GEOGRAPHIC_DATA]"
click at [826, 342] on select "AK AL AR AZ CA CO CT DC DE FL [GEOGRAPHIC_DATA] HI IA ID [GEOGRAPHIC_DATA] IN K…" at bounding box center [885, 348] width 151 height 12
click at [78, 376] on select "Yes No" at bounding box center [51, 382] width 71 height 12
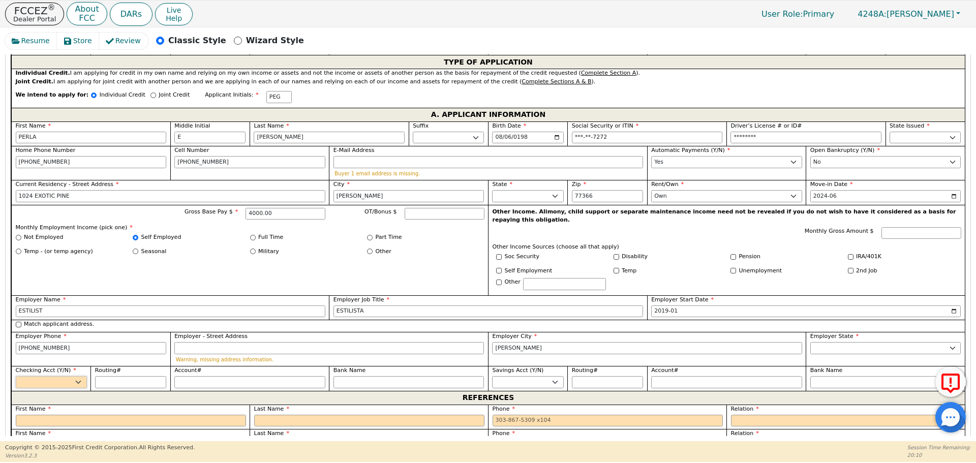
select select "y"
click at [16, 376] on select "Yes No" at bounding box center [51, 382] width 71 height 12
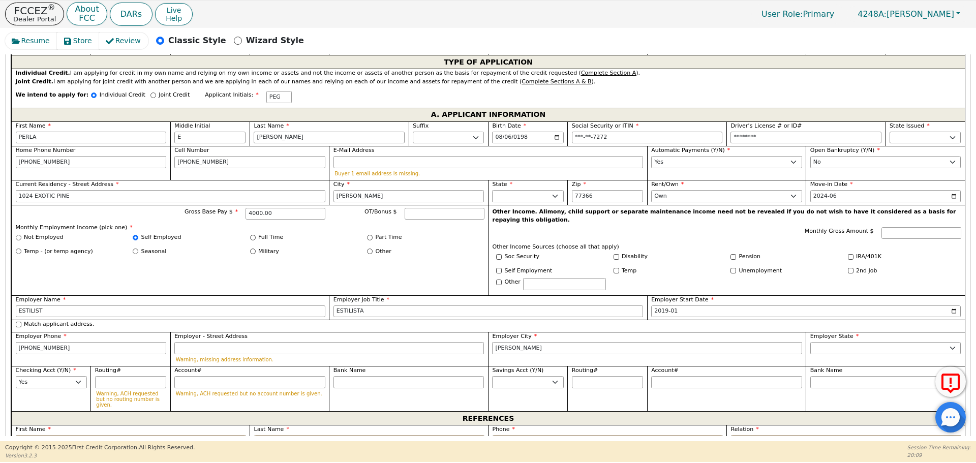
click at [42, 426] on span "First Name" at bounding box center [34, 429] width 36 height 7
click at [39, 435] on input "text" at bounding box center [131, 441] width 230 height 12
type input "[PERSON_NAME]"
click at [263, 435] on input "text" at bounding box center [369, 441] width 230 height 12
type input "[PERSON_NAME]"
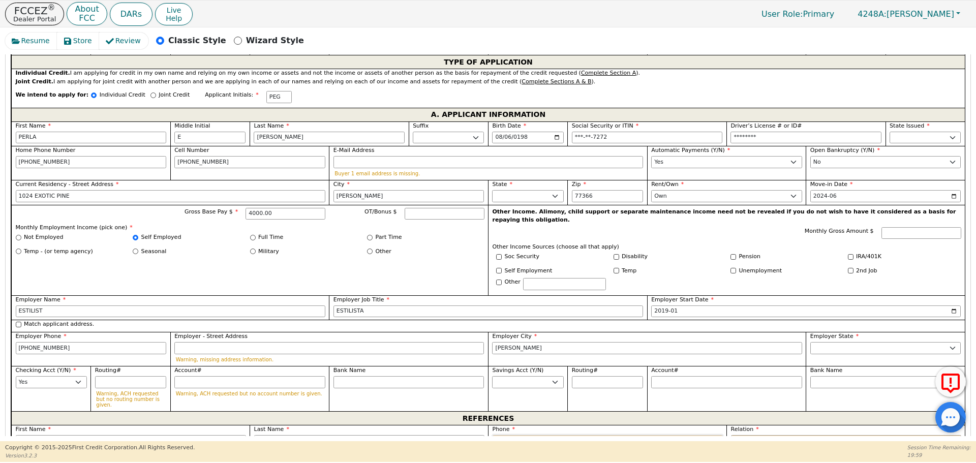
click at [493, 435] on input "tel" at bounding box center [608, 441] width 230 height 12
type input "[PHONE_NUMBER]"
click at [735, 435] on select "FATHER MOTHER SISTER BROTHER DAUGHTER SON CO-WORKER NEIGHBOR FRIEND COUSIN G-MO…" at bounding box center [846, 441] width 230 height 12
select select "FRIEND"
click at [731, 435] on select "FATHER MOTHER SISTER BROTHER DAUGHTER SON CO-WORKER NEIGHBOR FRIEND COUSIN G-MO…" at bounding box center [846, 441] width 230 height 12
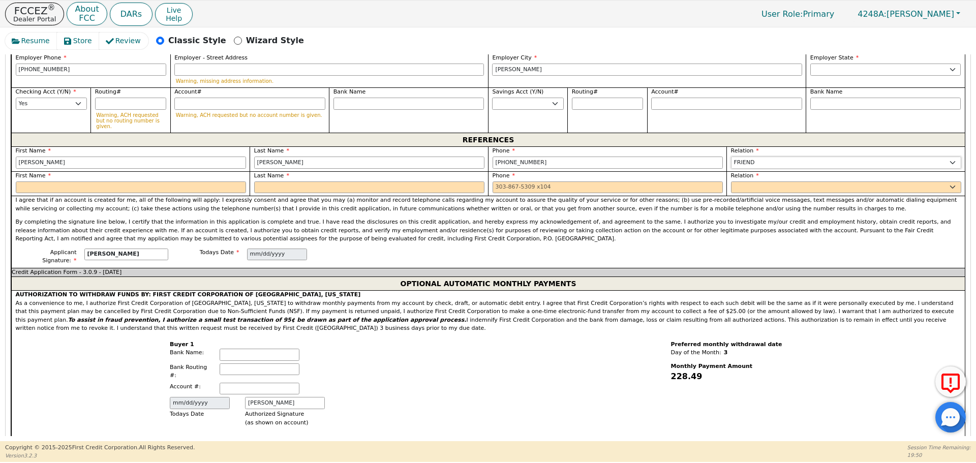
scroll to position [852, 0]
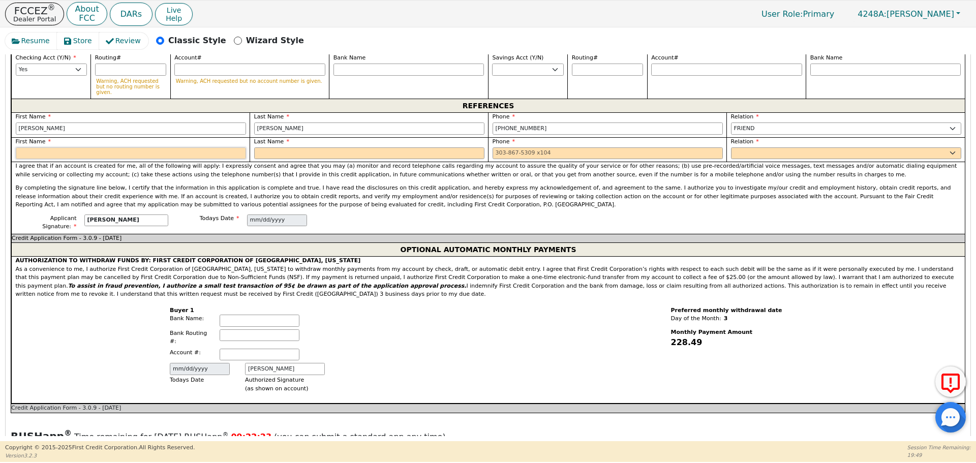
click at [39, 147] on input "text" at bounding box center [131, 153] width 230 height 12
type input "[PERSON_NAME]"
click at [278, 147] on input "text" at bounding box center [369, 153] width 230 height 12
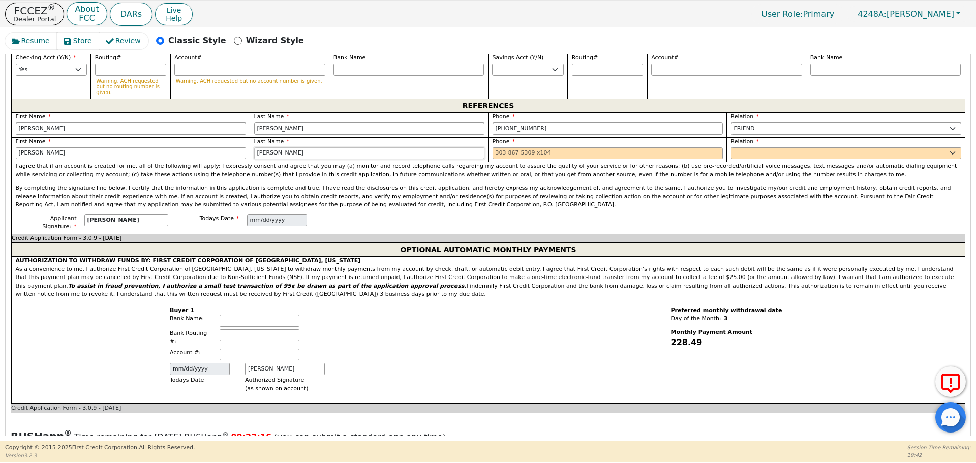
type input "[PERSON_NAME]"
click at [494, 147] on input "tel" at bounding box center [608, 153] width 230 height 12
type input "[PHONE_NUMBER]"
click at [743, 147] on select "FATHER MOTHER SISTER BROTHER DAUGHTER SON CO-WORKER NEIGHBOR FRIEND COUSIN G-MO…" at bounding box center [846, 153] width 230 height 12
select select "FRIEND"
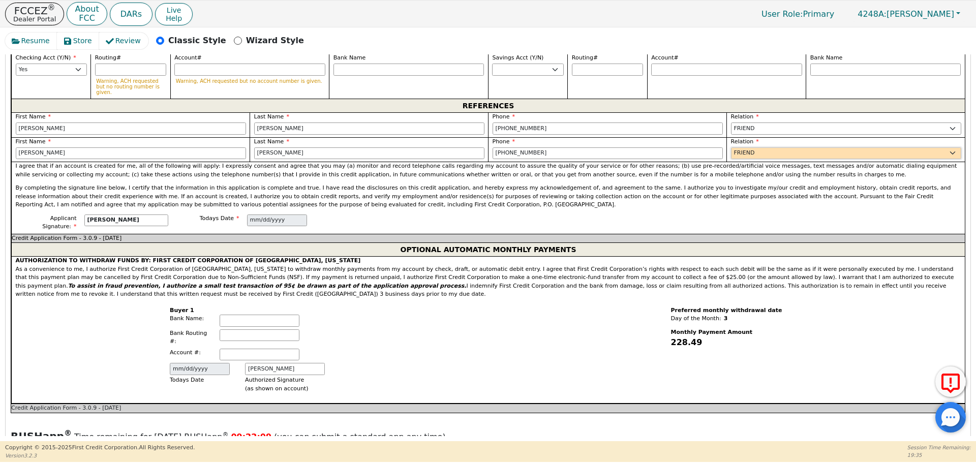
click at [731, 147] on select "FATHER MOTHER SISTER BROTHER DAUGHTER SON CO-WORKER NEIGHBOR FRIEND COUSIN G-MO…" at bounding box center [846, 153] width 230 height 12
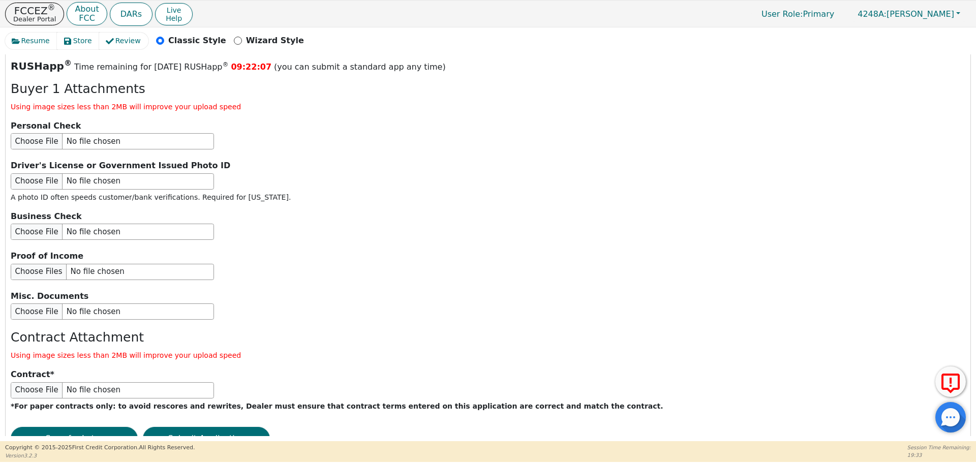
scroll to position [1232, 0]
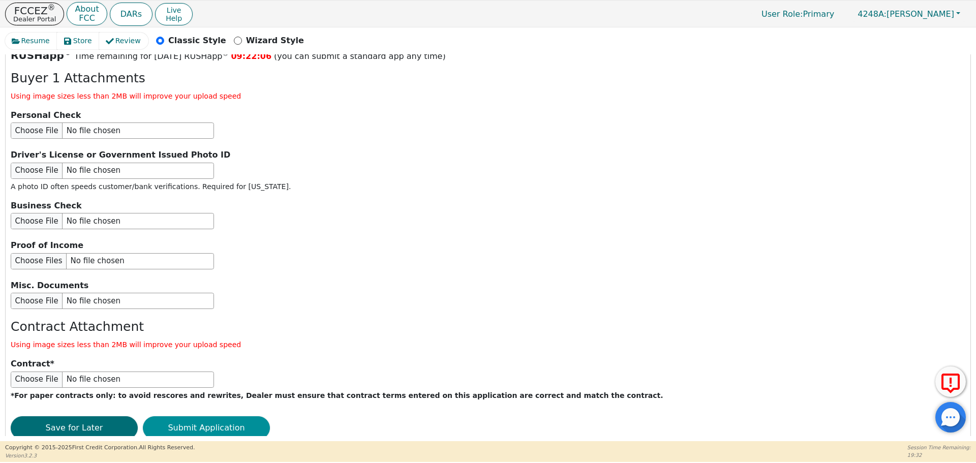
click at [213, 416] on button "Submit Application" at bounding box center [206, 427] width 127 height 23
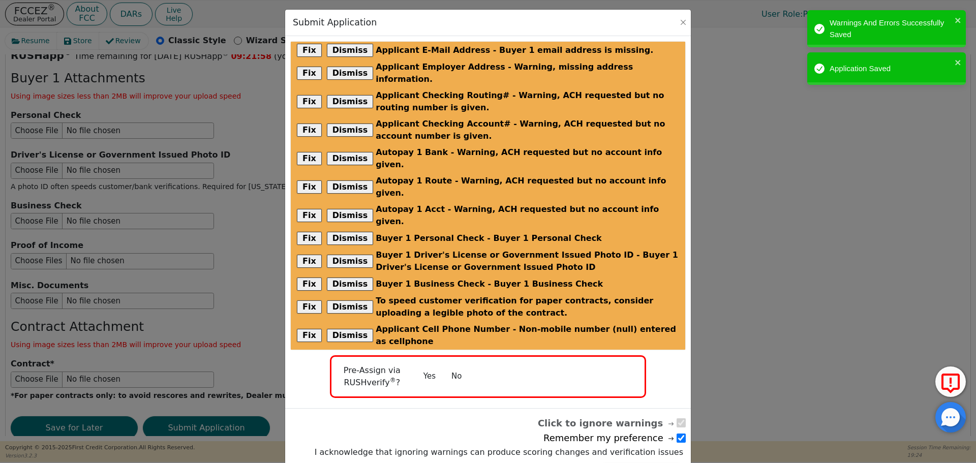
click at [454, 368] on button "No" at bounding box center [456, 377] width 26 height 18
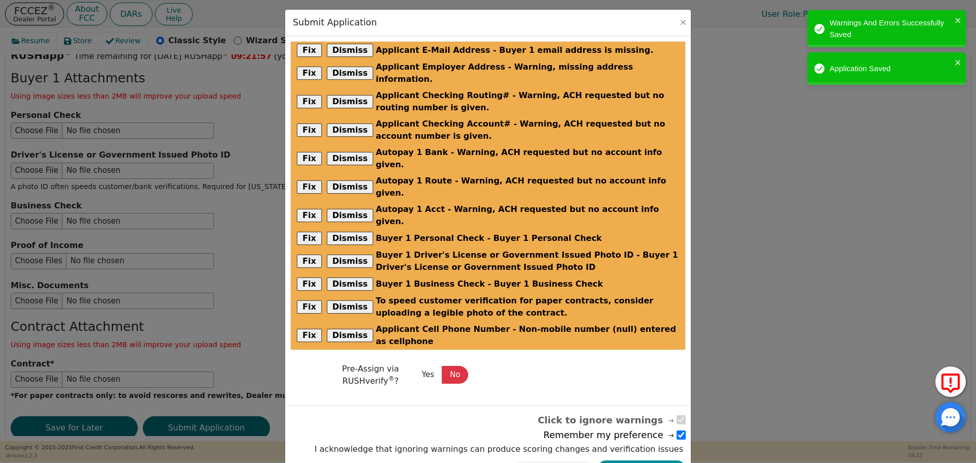
click at [657, 461] on button "Submit Application" at bounding box center [641, 470] width 88 height 18
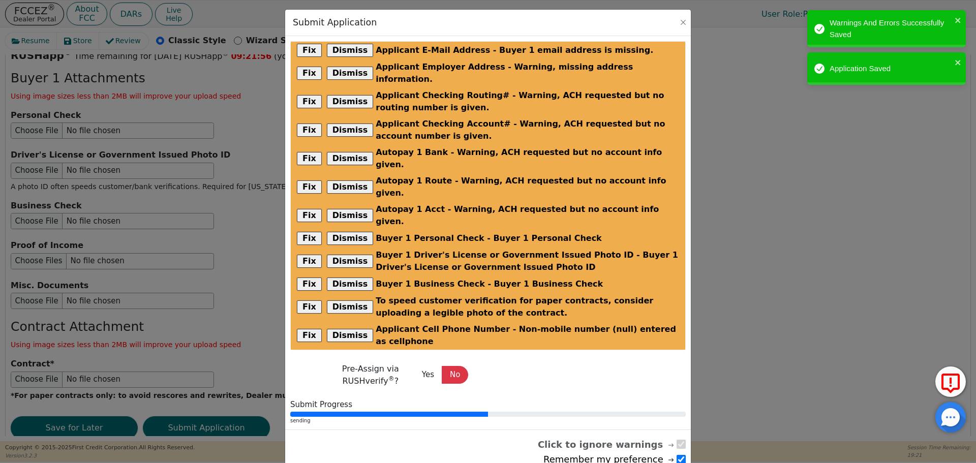
radio input "false"
